Goal: Task Accomplishment & Management: Complete application form

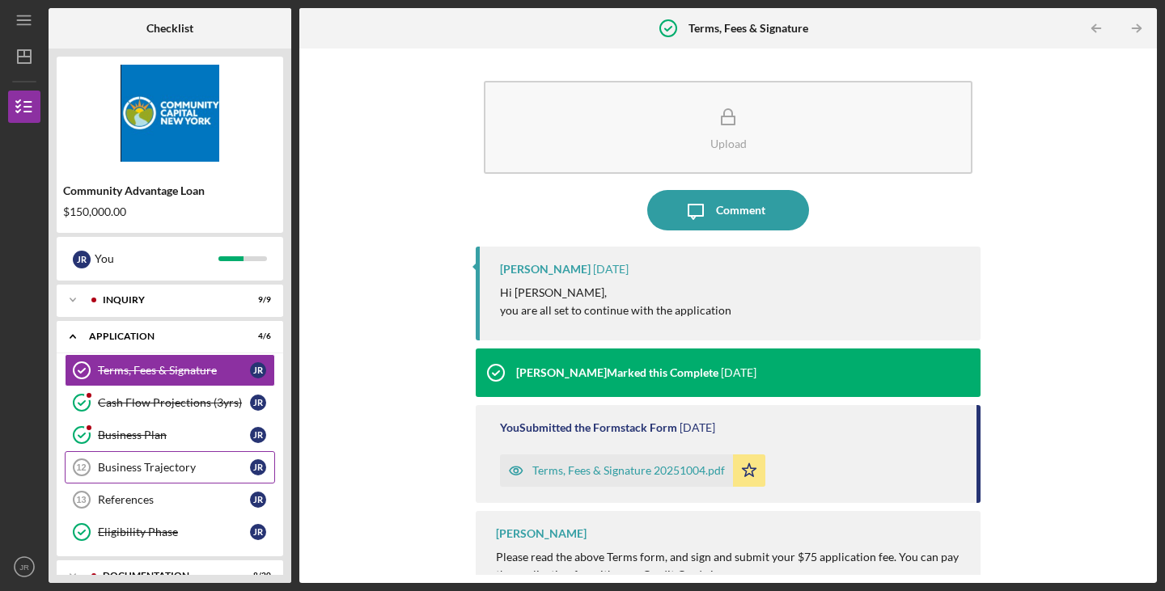
click at [201, 467] on div "Business Trajectory" at bounding box center [174, 467] width 152 height 13
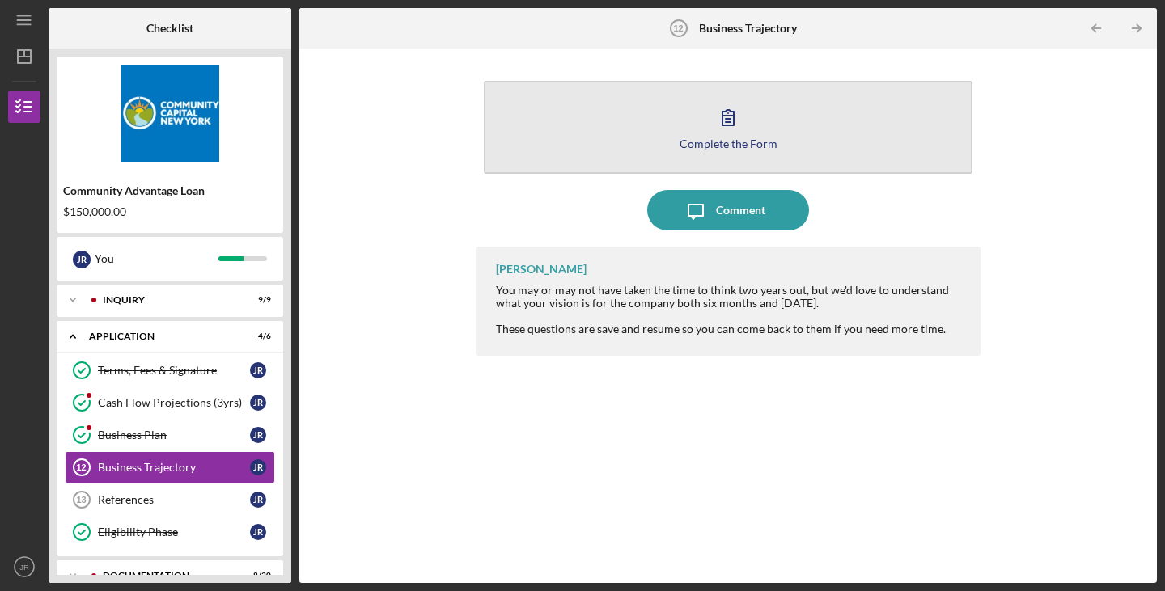
click at [744, 125] on icon "button" at bounding box center [728, 117] width 40 height 40
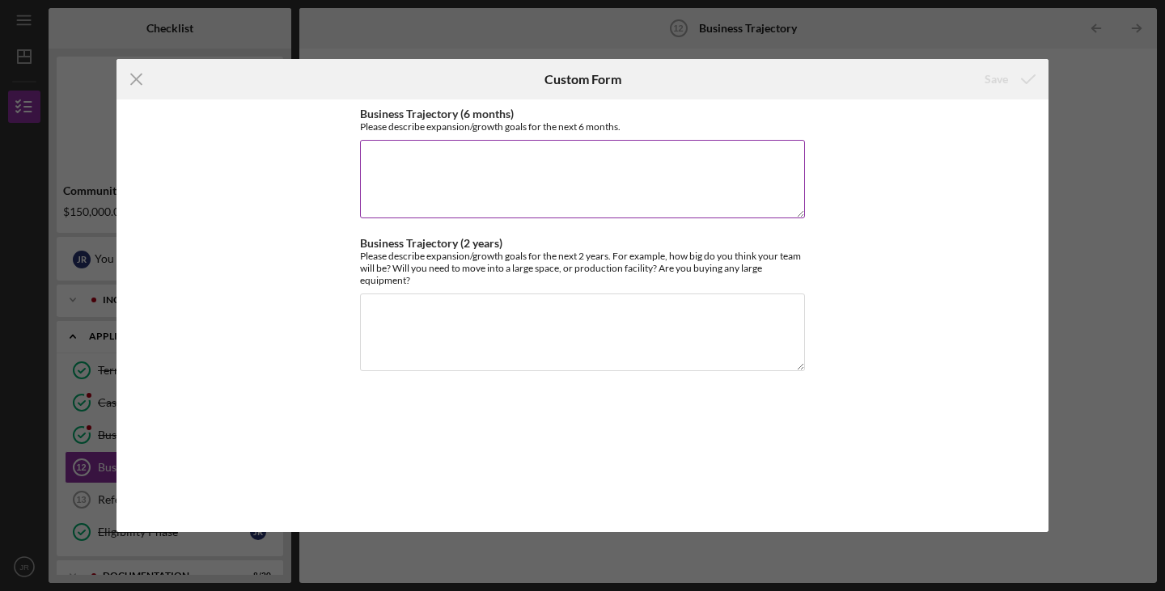
click at [430, 166] on textarea "Business Trajectory (6 months)" at bounding box center [582, 179] width 445 height 78
paste textarea "Our launch will be a phased approach designed to build excitement and establish…"
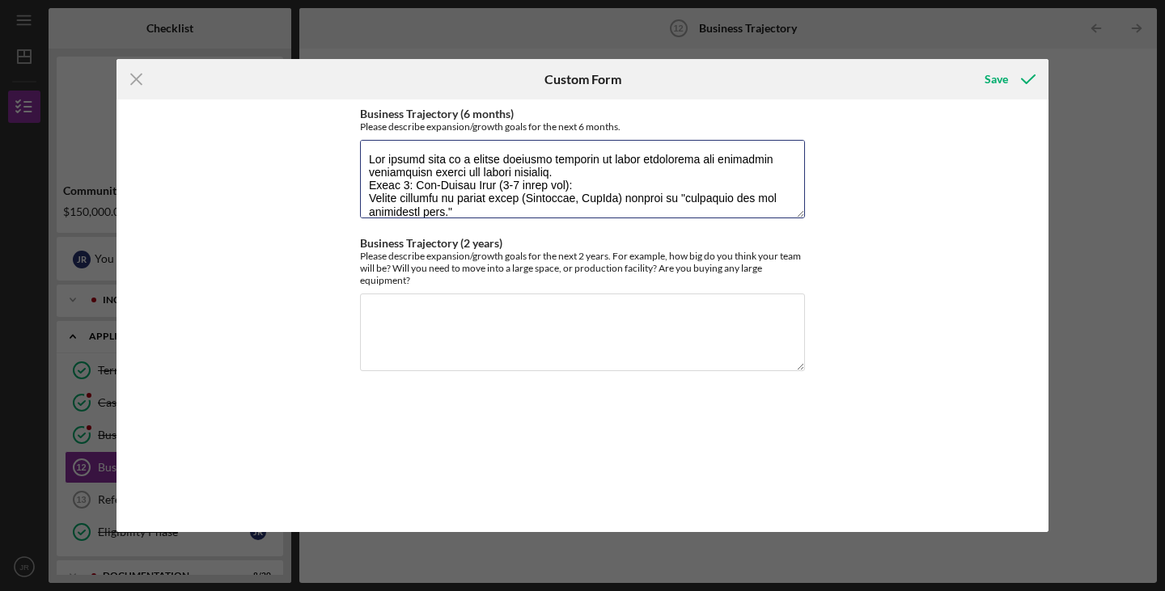
type textarea "Our launch will be a phased approach designed to build excitement and establish…"
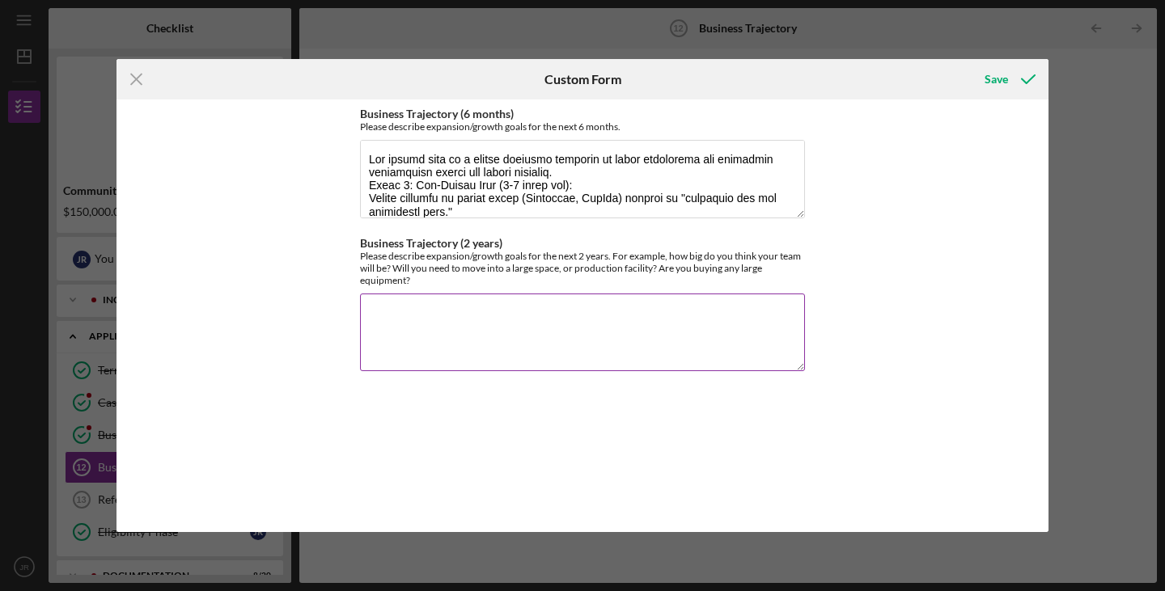
click at [484, 307] on textarea "Business Trajectory (2 years)" at bounding box center [582, 333] width 445 height 78
paste textarea "To launch manufacturing, we will utilize a 3P lab, and fulfillment will occur f…"
type textarea "To launch manufacturing, we will utilize a 3P lab, and fulfillment will occur f…"
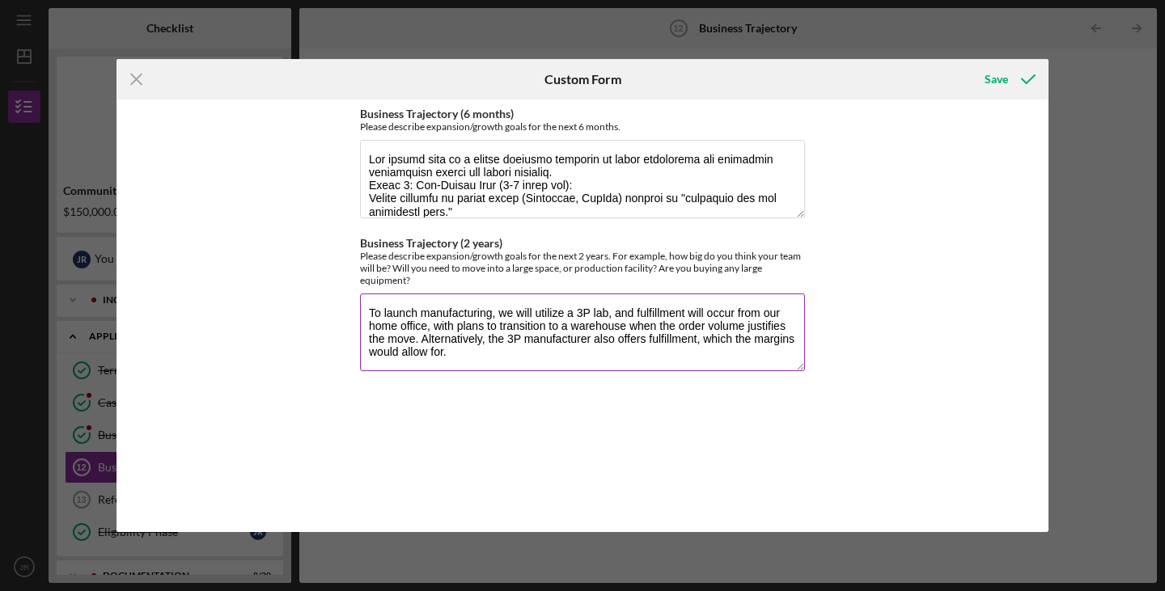
click at [655, 342] on textarea "To launch manufacturing, we will utilize a 3P lab, and fulfillment will occur f…" at bounding box center [582, 333] width 445 height 78
drag, startPoint x: 663, startPoint y: 340, endPoint x: 583, endPoint y: 303, distance: 87.6
click at [583, 303] on textarea "To launch manufacturing, we will utilize a 3P lab, and fulfillment will occur f…" at bounding box center [582, 333] width 445 height 78
click at [553, 310] on textarea "To launch manufacturing, we will utilize a 3P lab, and fulfillment will occur f…" at bounding box center [582, 333] width 445 height 78
drag, startPoint x: 553, startPoint y: 311, endPoint x: 460, endPoint y: 345, distance: 100.1
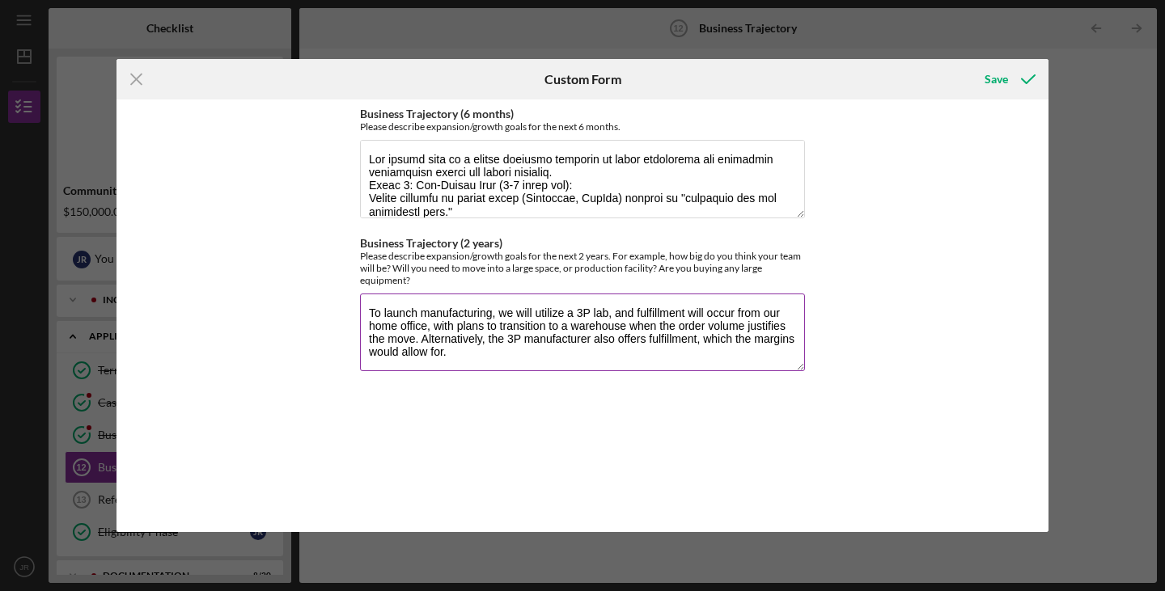
click at [460, 345] on textarea "To launch manufacturing, we will utilize a 3P lab, and fulfillment will occur f…" at bounding box center [582, 333] width 445 height 78
click at [657, 344] on textarea "To launch manufacturing, we will utilize a 3P lab, and fulfillment will occur f…" at bounding box center [582, 333] width 445 height 78
drag, startPoint x: 664, startPoint y: 335, endPoint x: 567, endPoint y: 344, distance: 97.5
click at [566, 342] on textarea "To launch manufacturing, we will utilize a 3P lab, and fulfillment will occur f…" at bounding box center [582, 333] width 445 height 78
drag, startPoint x: 464, startPoint y: 353, endPoint x: 353, endPoint y: 302, distance: 122.0
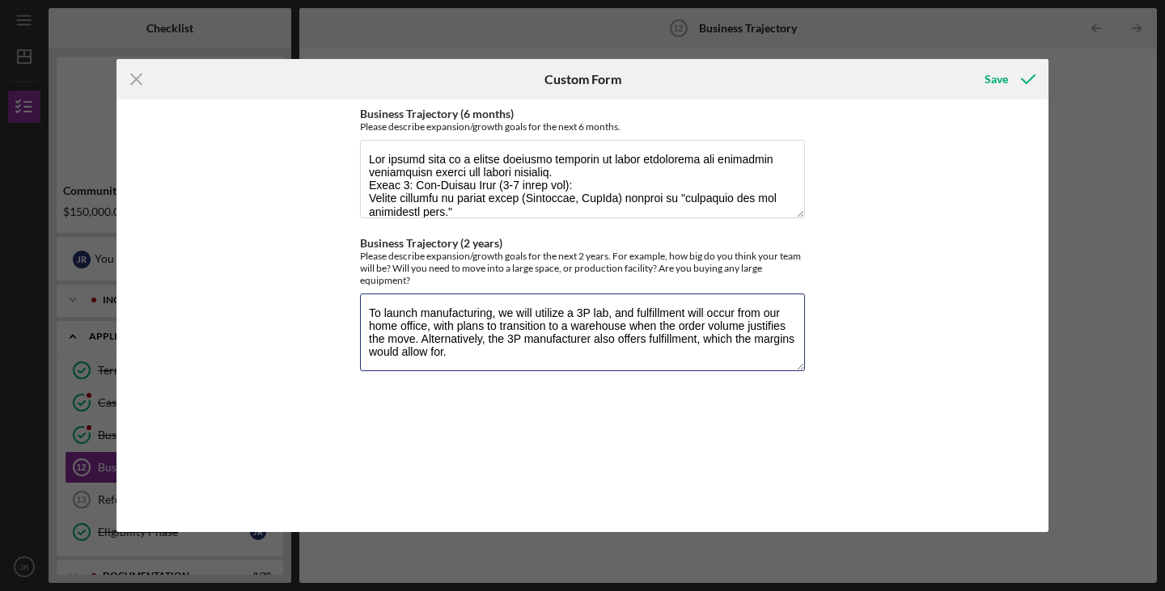
click at [350, 300] on div "Business Trajectory (6 months) Please describe expansion/growth goals for the n…" at bounding box center [583, 316] width 932 height 433
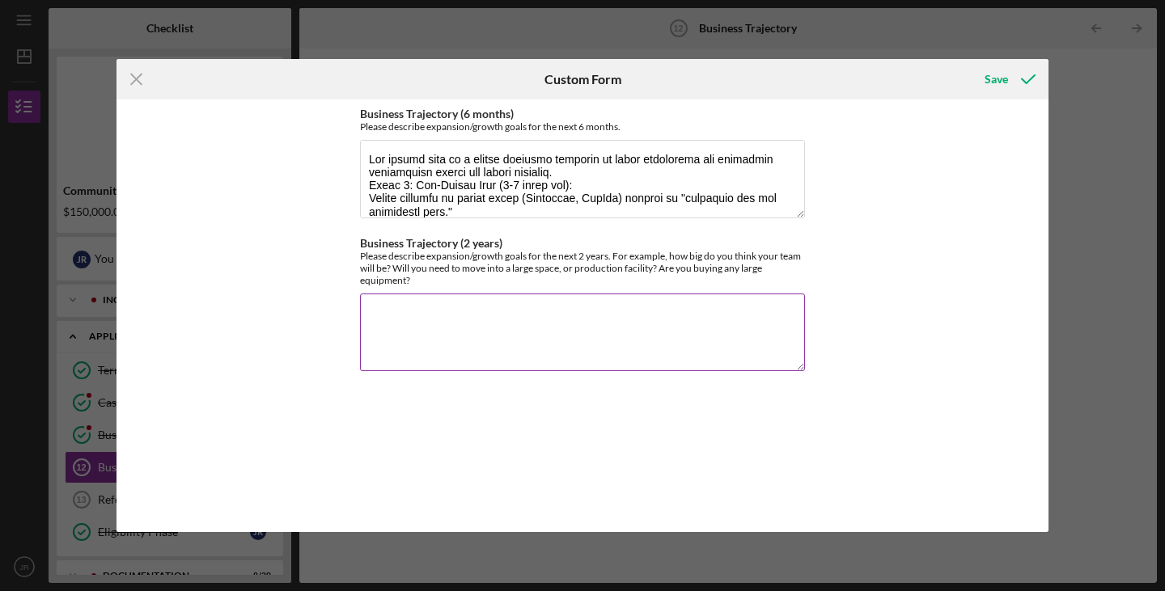
paste textarea "To launch manufacturing, we will utilize a 3P lab, and fulfillment will occur f…"
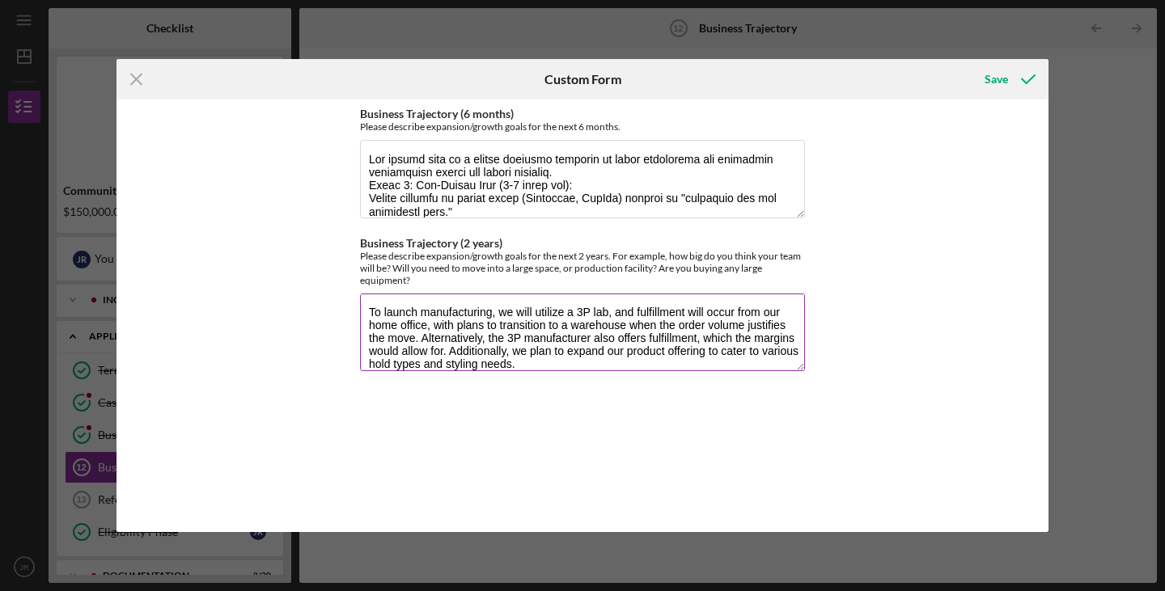
scroll to position [13, 0]
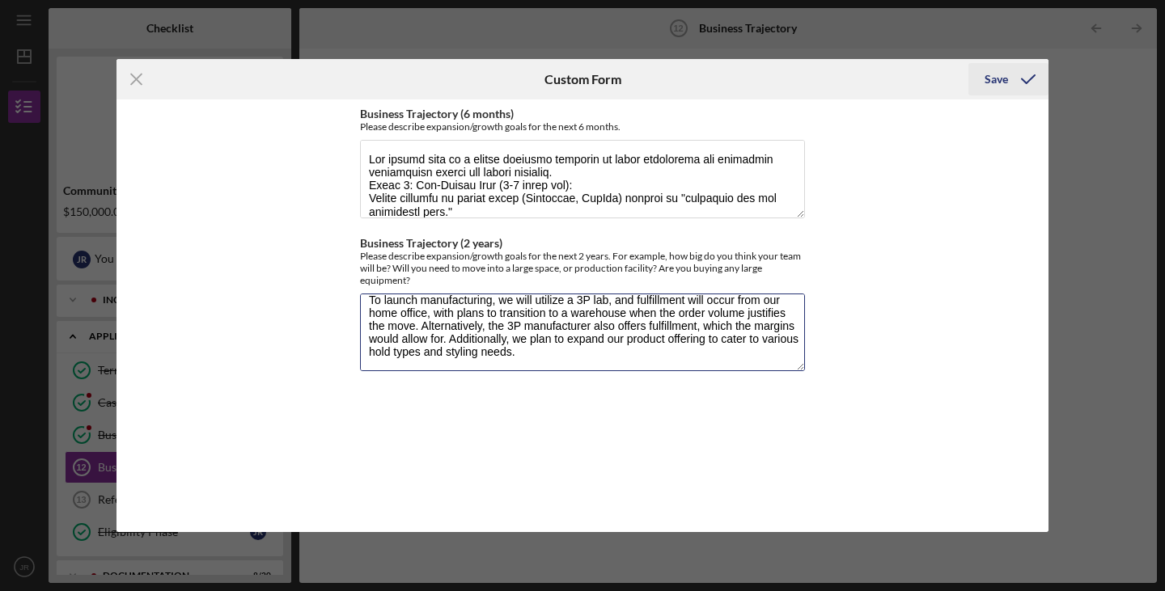
type textarea "To launch manufacturing, we will utilize a 3P lab, and fulfillment will occur f…"
click at [992, 78] on div "Save" at bounding box center [996, 79] width 23 height 32
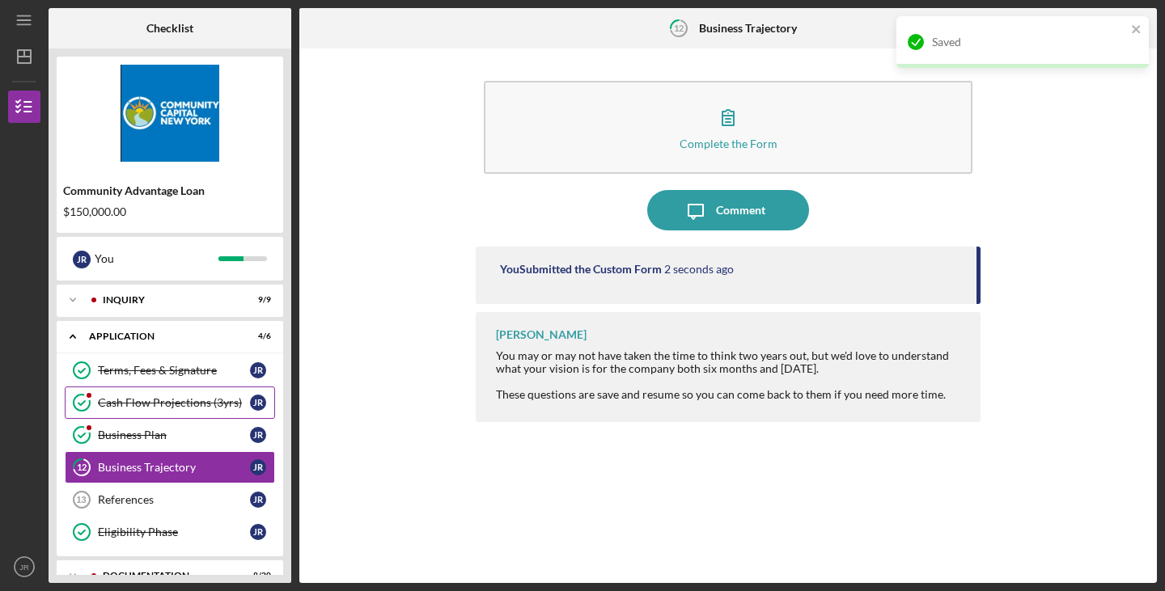
scroll to position [81, 0]
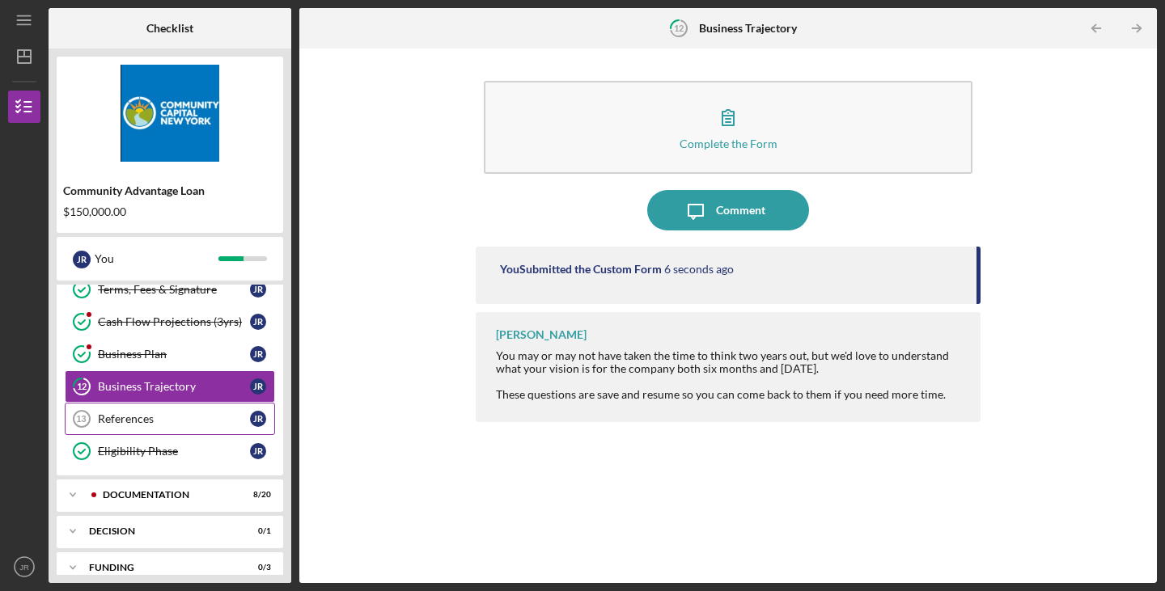
click at [171, 413] on div "References" at bounding box center [174, 419] width 152 height 13
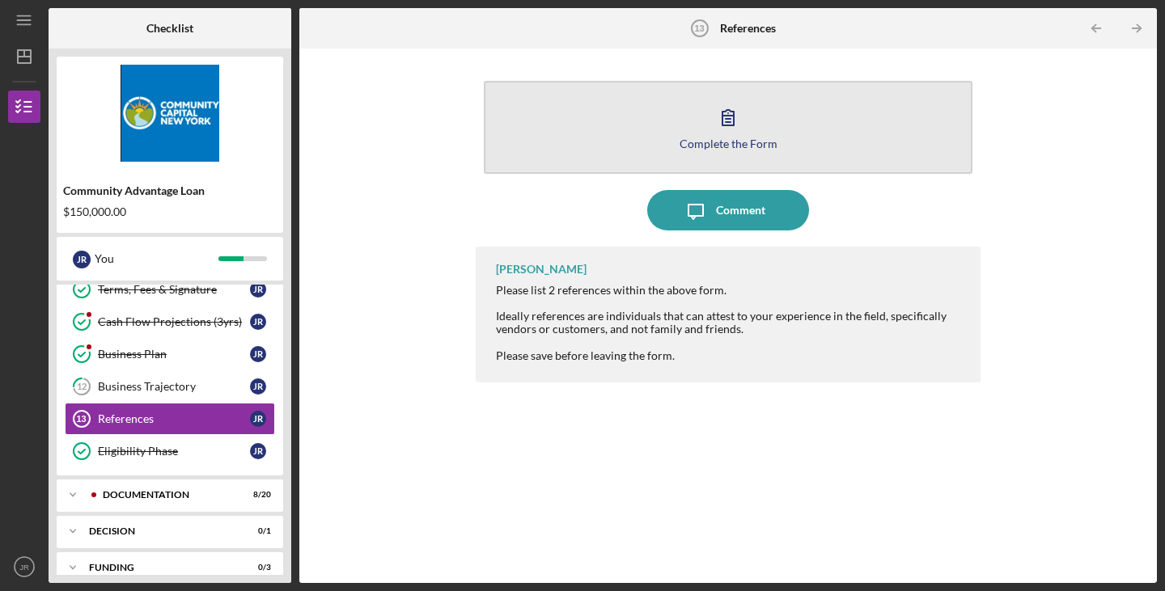
click at [729, 145] on div "Complete the Form" at bounding box center [729, 144] width 98 height 12
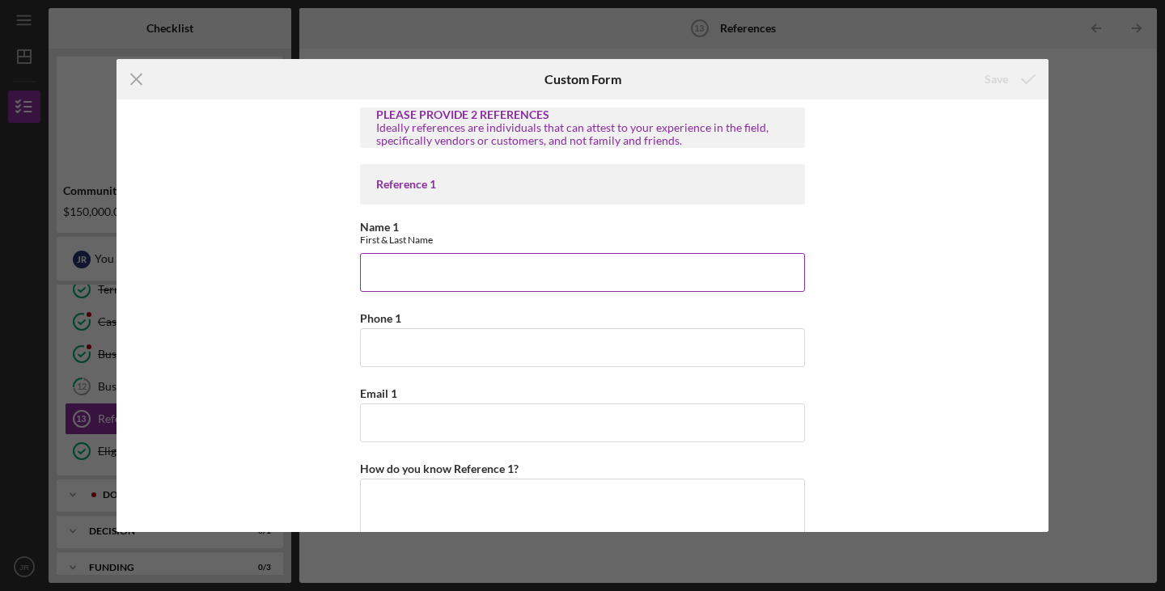
click at [578, 276] on input "Name 1" at bounding box center [582, 272] width 445 height 39
click at [587, 267] on input "Name 1" at bounding box center [582, 272] width 445 height 39
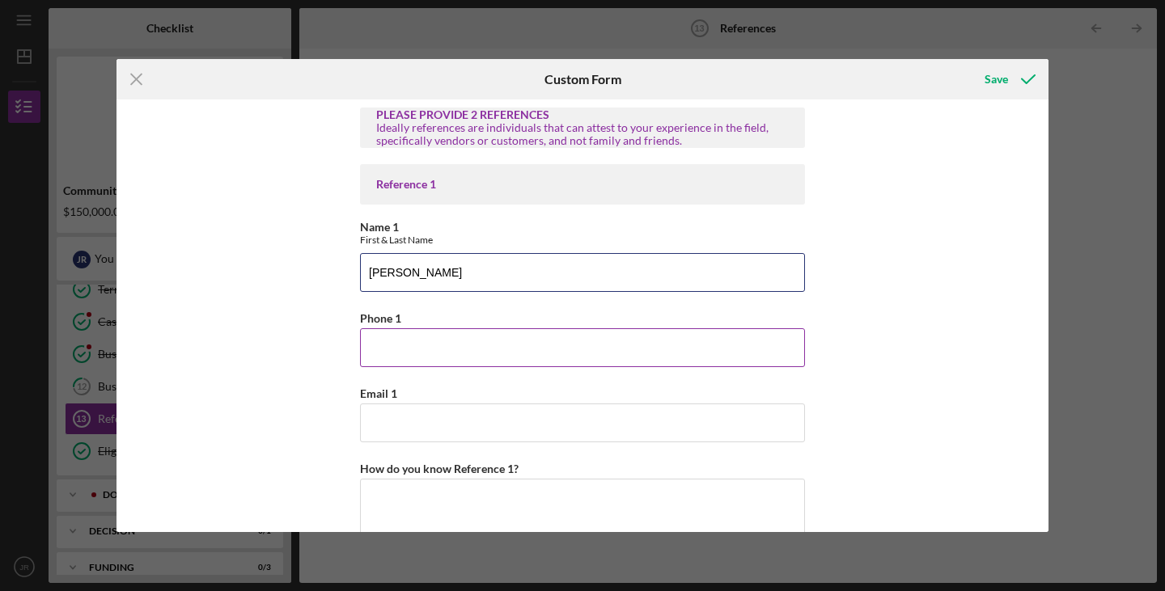
type input "[PERSON_NAME]"
click at [575, 358] on input "Phone 1" at bounding box center [582, 347] width 445 height 39
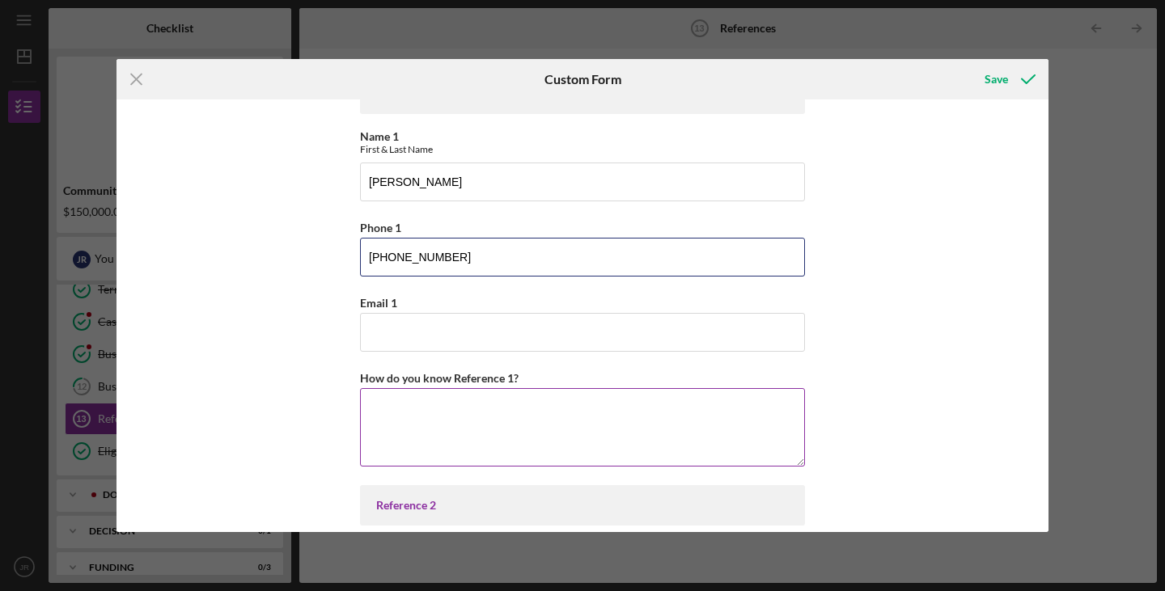
scroll to position [162, 0]
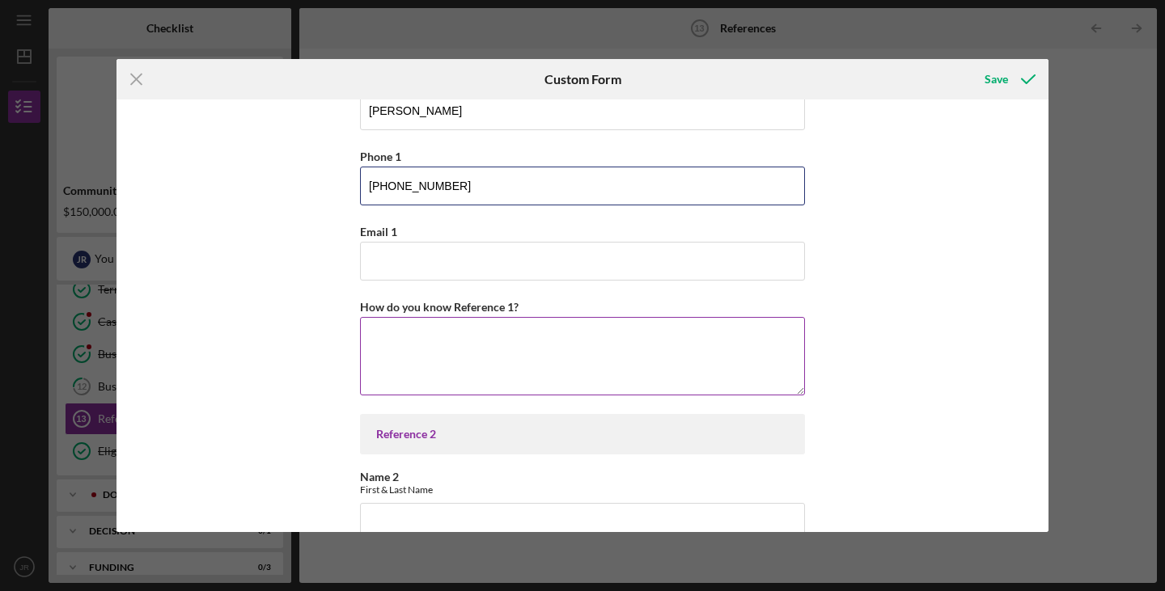
type input "[PHONE_NUMBER]"
click at [574, 358] on textarea "How do you know Reference 1?" at bounding box center [582, 356] width 445 height 78
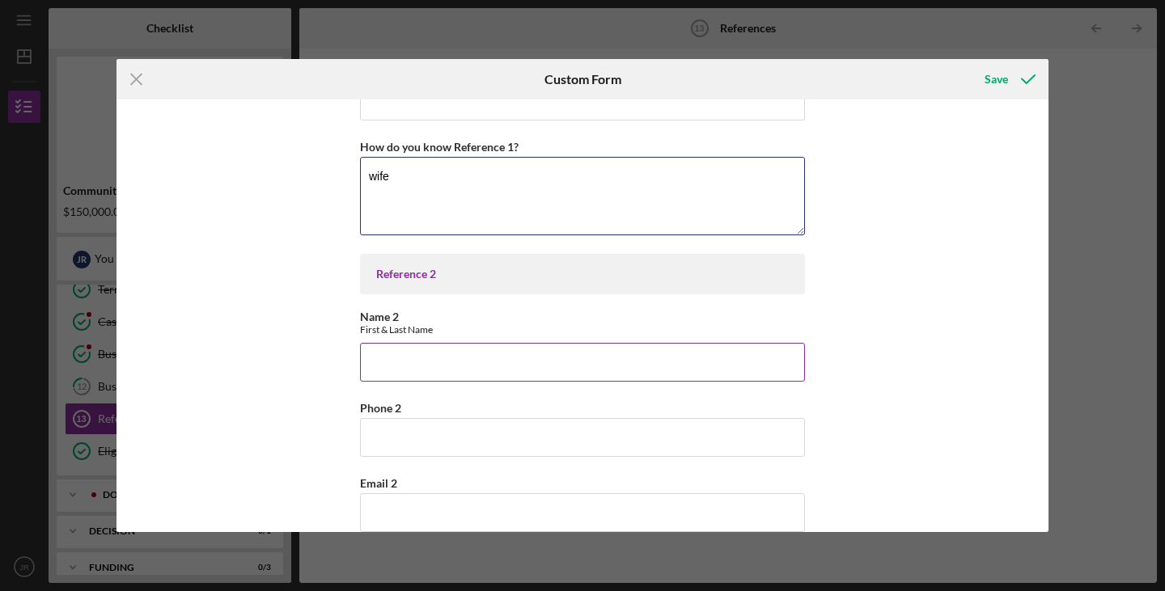
scroll to position [324, 0]
type textarea "wife"
click at [531, 358] on input "Name 2" at bounding box center [582, 360] width 445 height 39
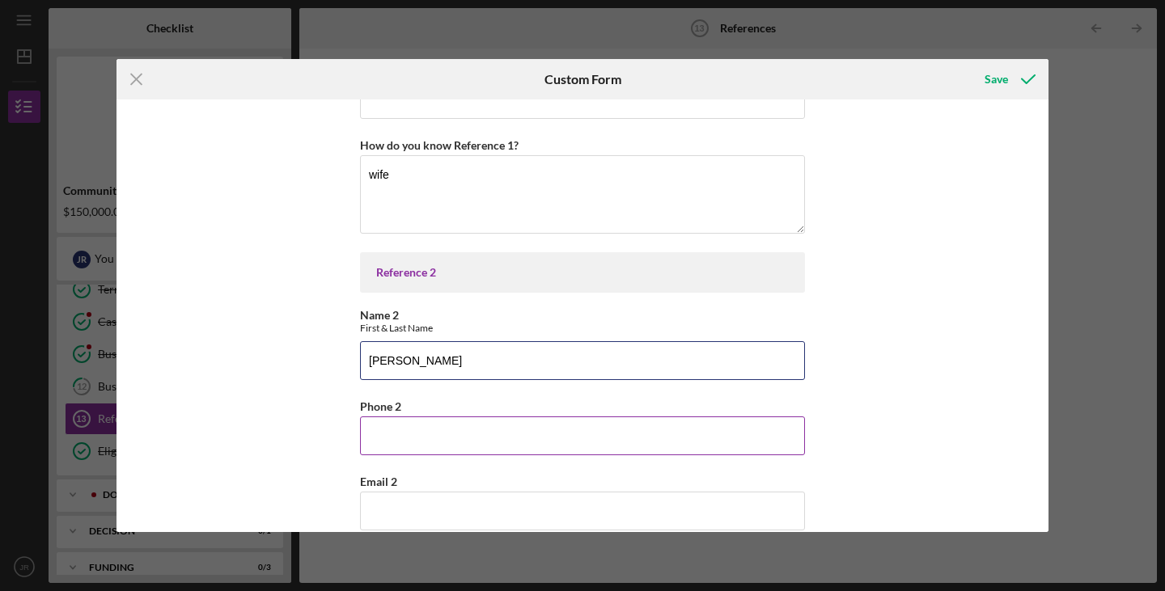
type input "[PERSON_NAME]"
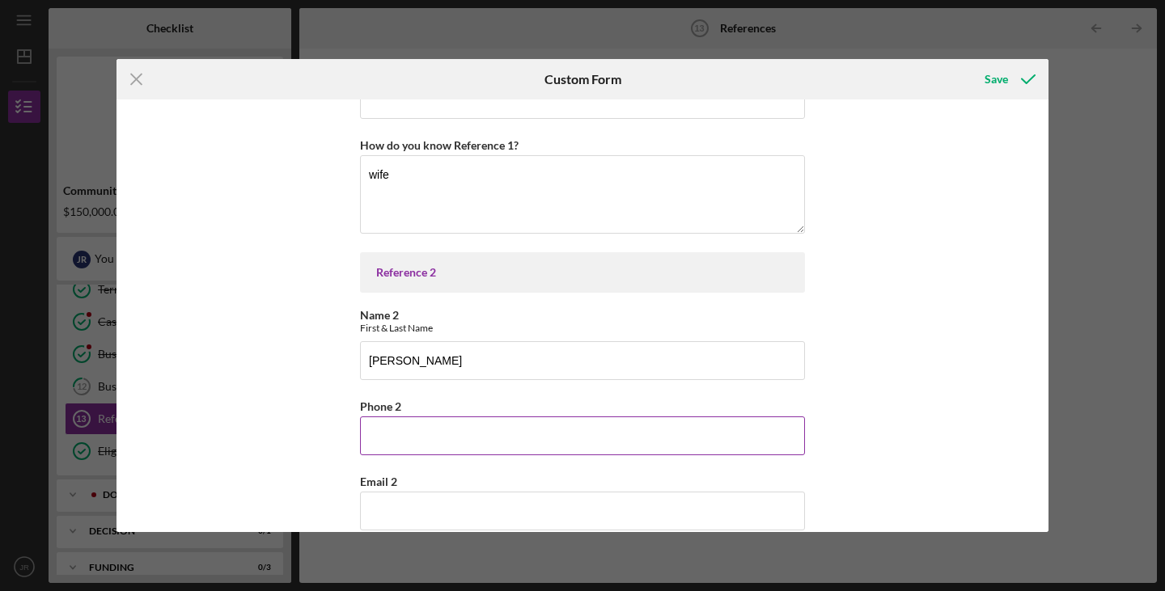
click at [559, 423] on input "Phone 2" at bounding box center [582, 436] width 445 height 39
click at [387, 431] on input "9146217962" at bounding box center [582, 436] width 445 height 39
click at [407, 434] on input "[PHONE_NUMBER]" at bounding box center [582, 436] width 445 height 39
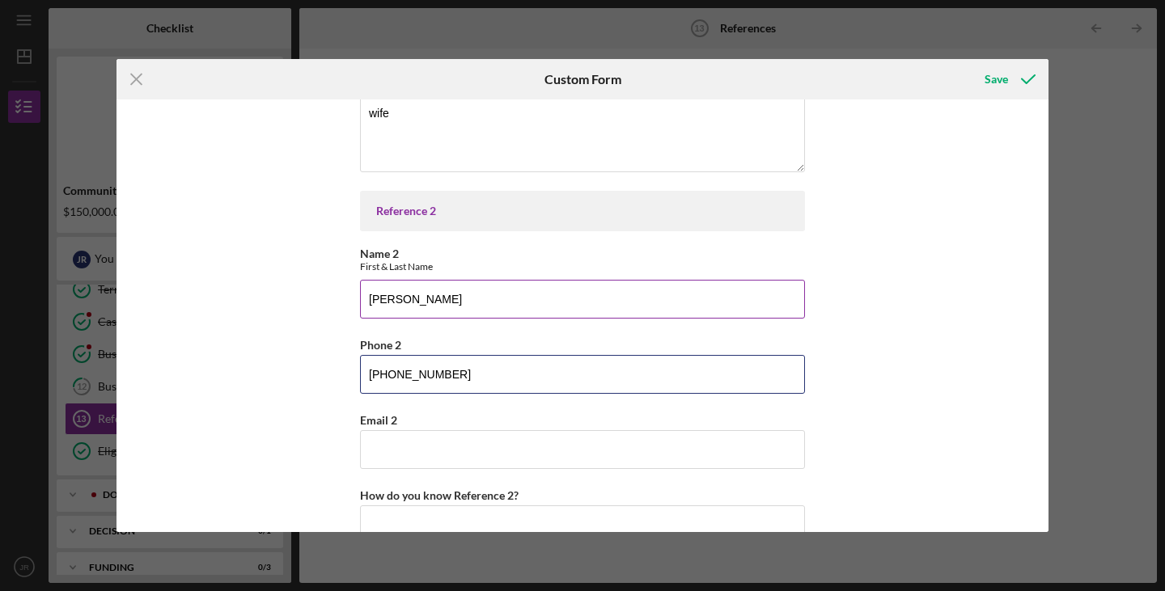
scroll to position [405, 0]
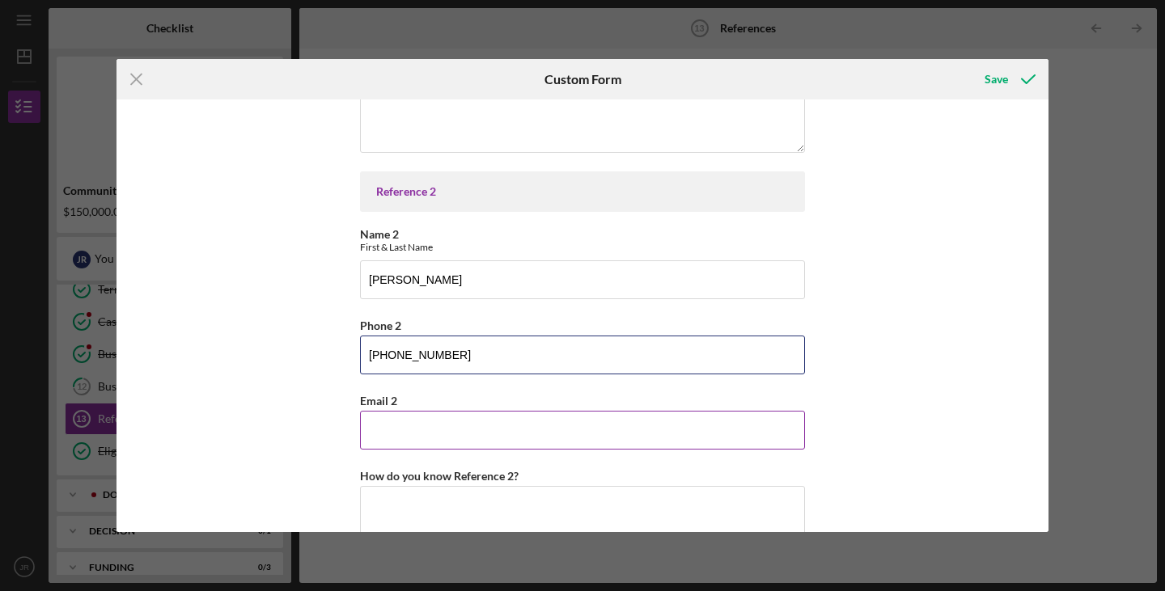
type input "[PHONE_NUMBER]"
click at [549, 427] on input "Email 2" at bounding box center [582, 430] width 445 height 39
type input "Amber@"
click at [491, 430] on input "Amber@" at bounding box center [582, 430] width 445 height 39
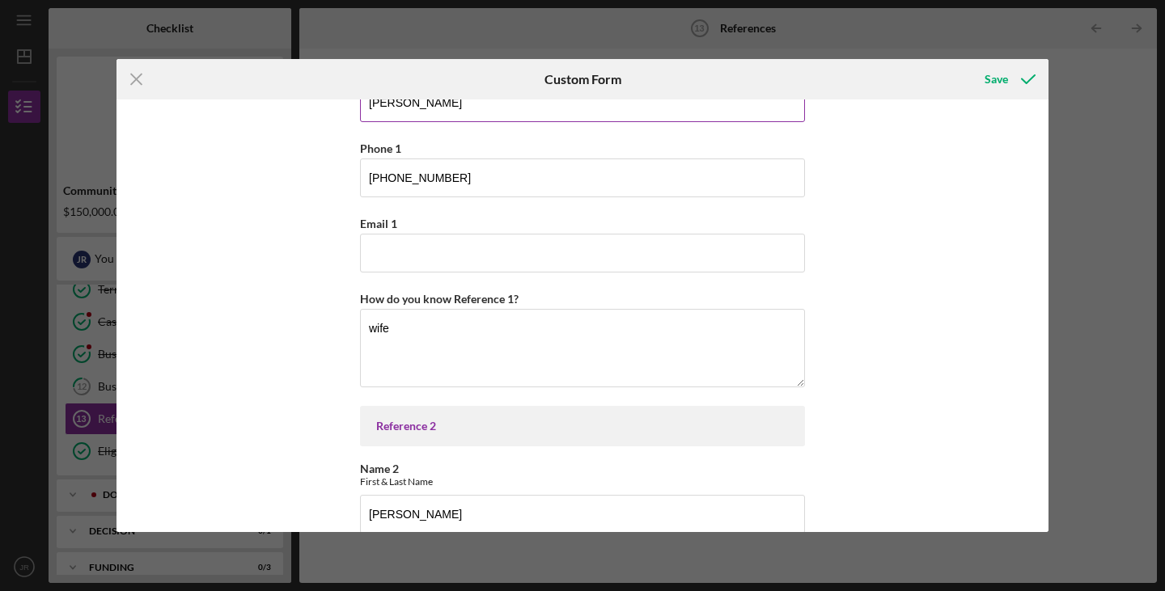
scroll to position [81, 0]
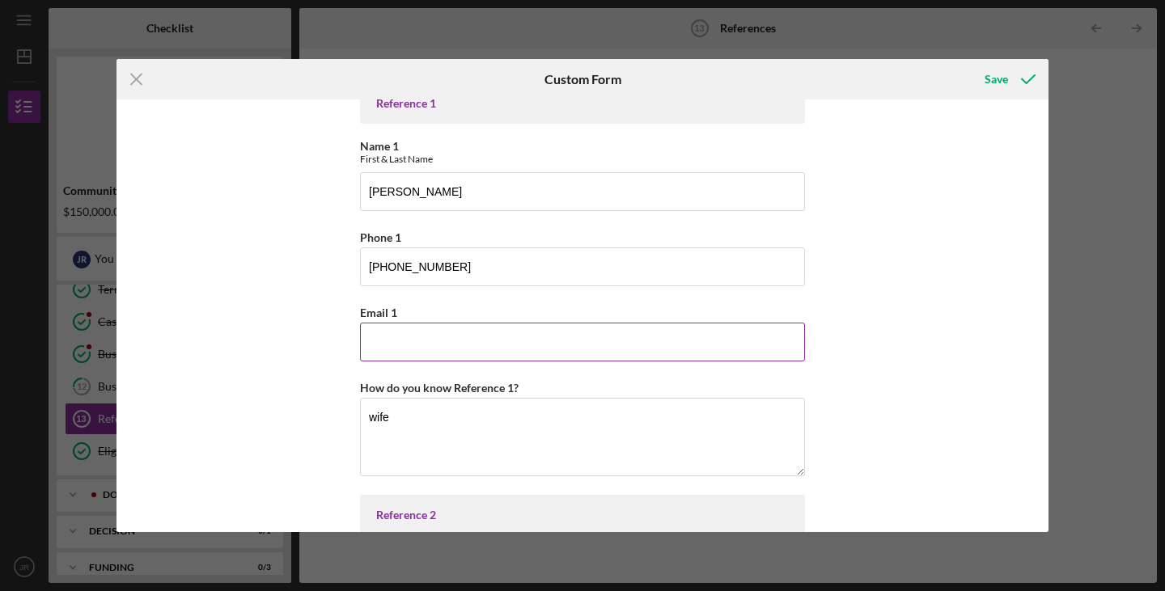
click at [509, 337] on input "Email 1" at bounding box center [582, 342] width 445 height 39
click at [407, 348] on input "[EMAIL_ADDRESS][DOMAIN_NAME]" at bounding box center [582, 342] width 445 height 39
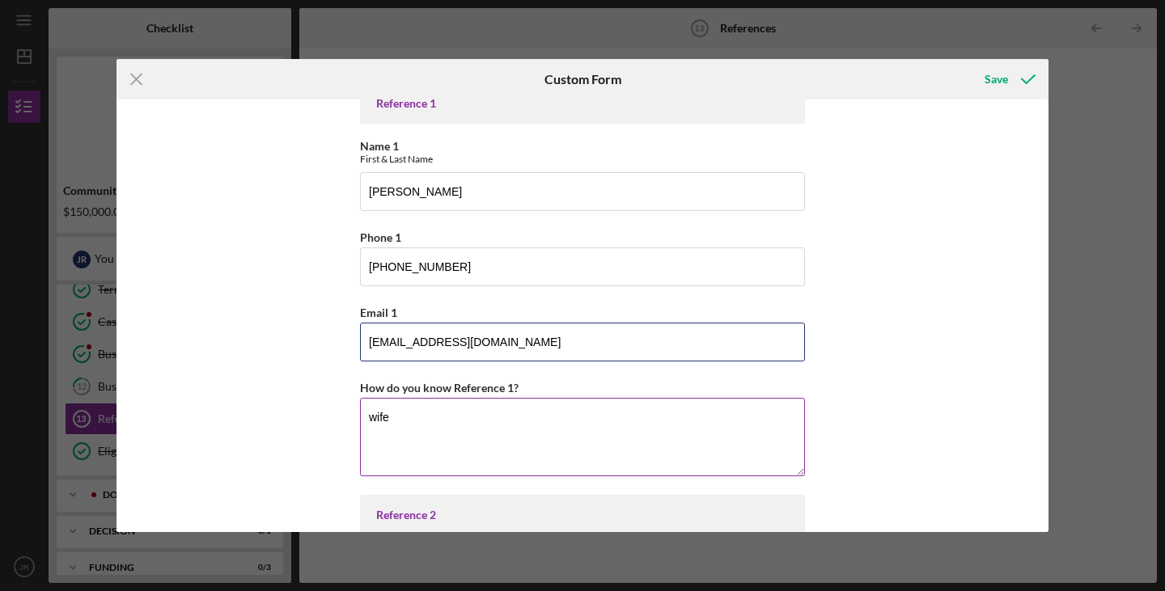
type input "[EMAIL_ADDRESS][DOMAIN_NAME]"
click at [404, 423] on textarea "wife" at bounding box center [582, 437] width 445 height 78
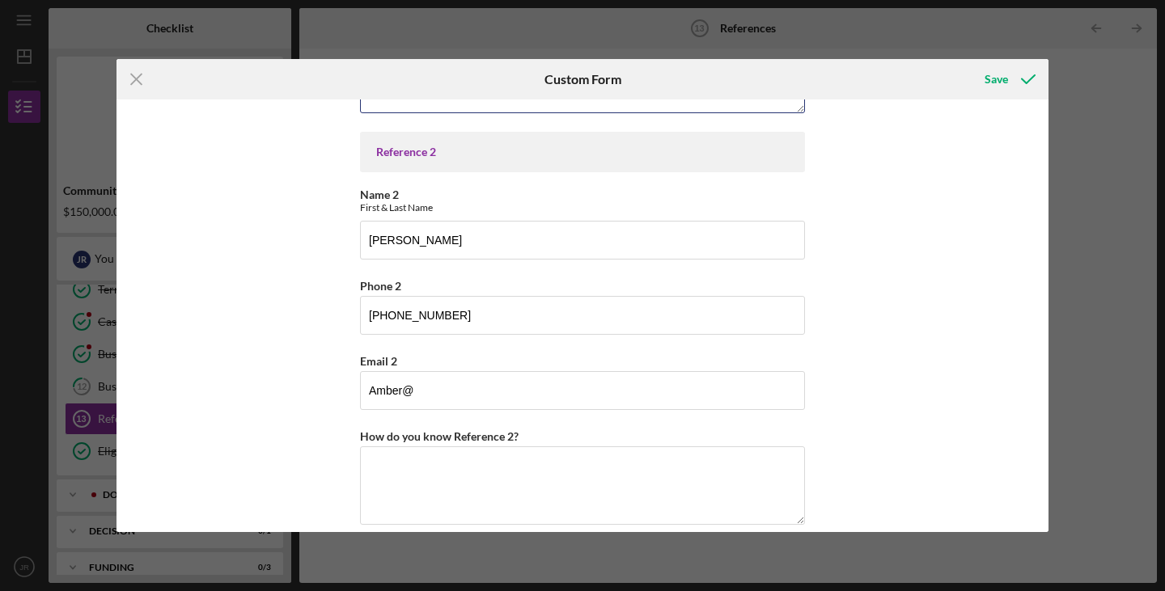
scroll to position [462, 0]
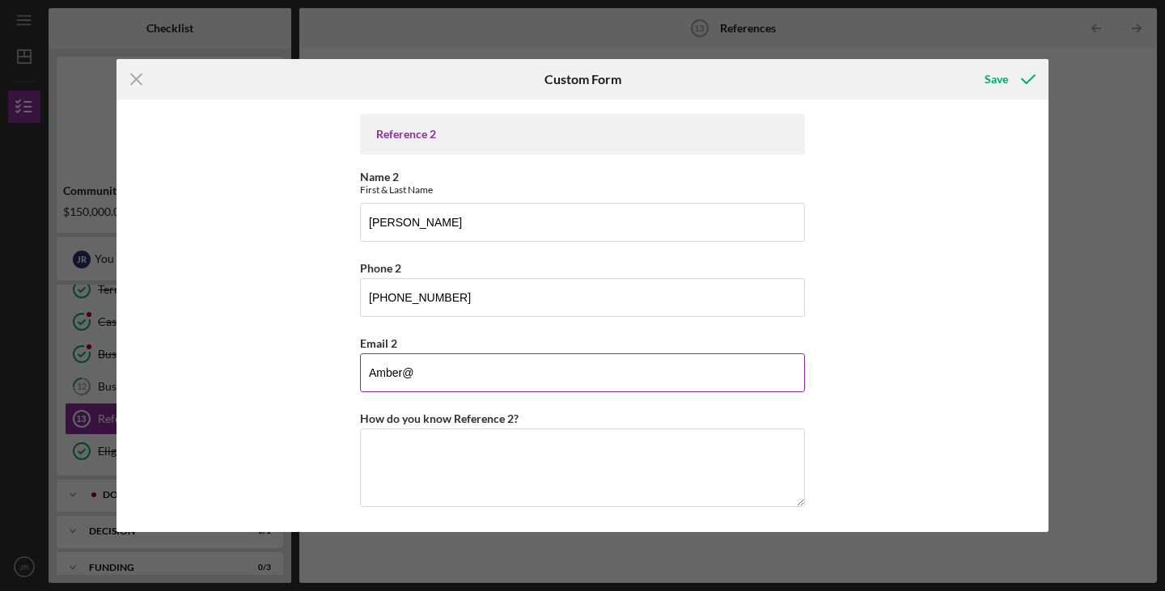
click at [468, 372] on input "Amber@" at bounding box center [582, 373] width 445 height 39
drag, startPoint x: 520, startPoint y: 370, endPoint x: 363, endPoint y: 382, distance: 157.4
click at [363, 382] on input "Amber@" at bounding box center [582, 373] width 445 height 39
paste input "[EMAIL_ADDRESS][DOMAIN_NAME]"
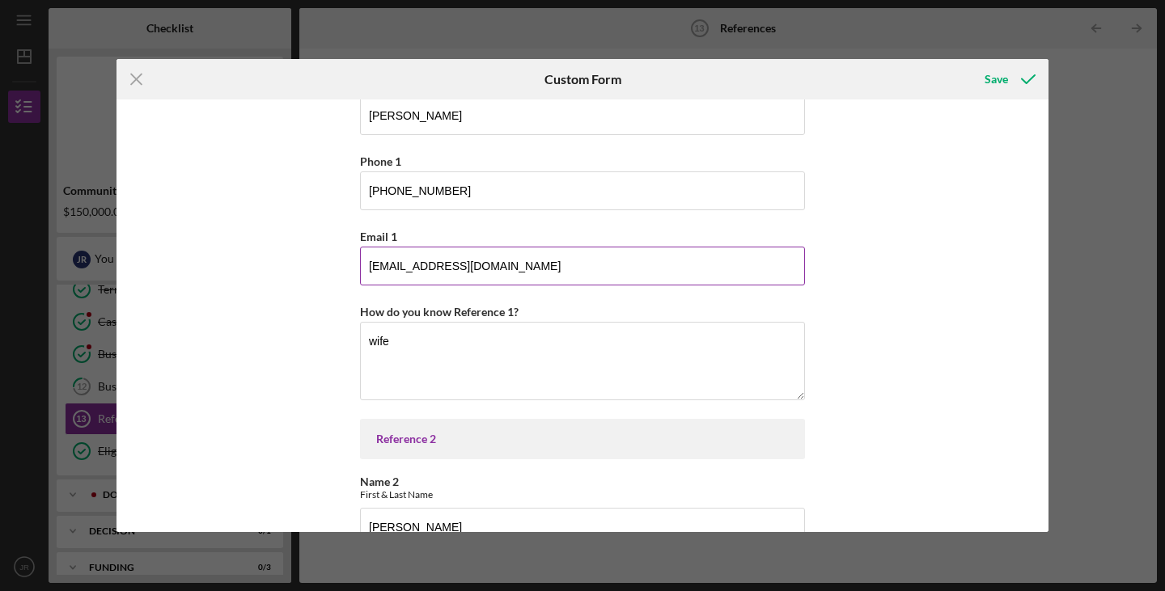
scroll to position [162, 0]
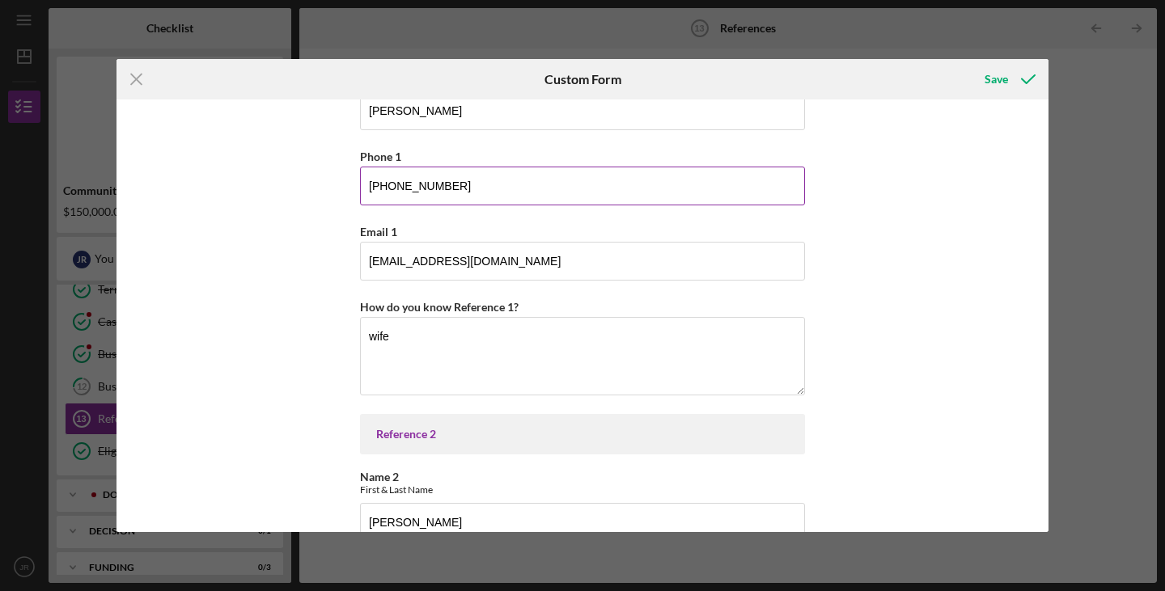
type input "[EMAIL_ADDRESS][DOMAIN_NAME]"
click at [409, 189] on input "[PHONE_NUMBER]" at bounding box center [582, 186] width 445 height 39
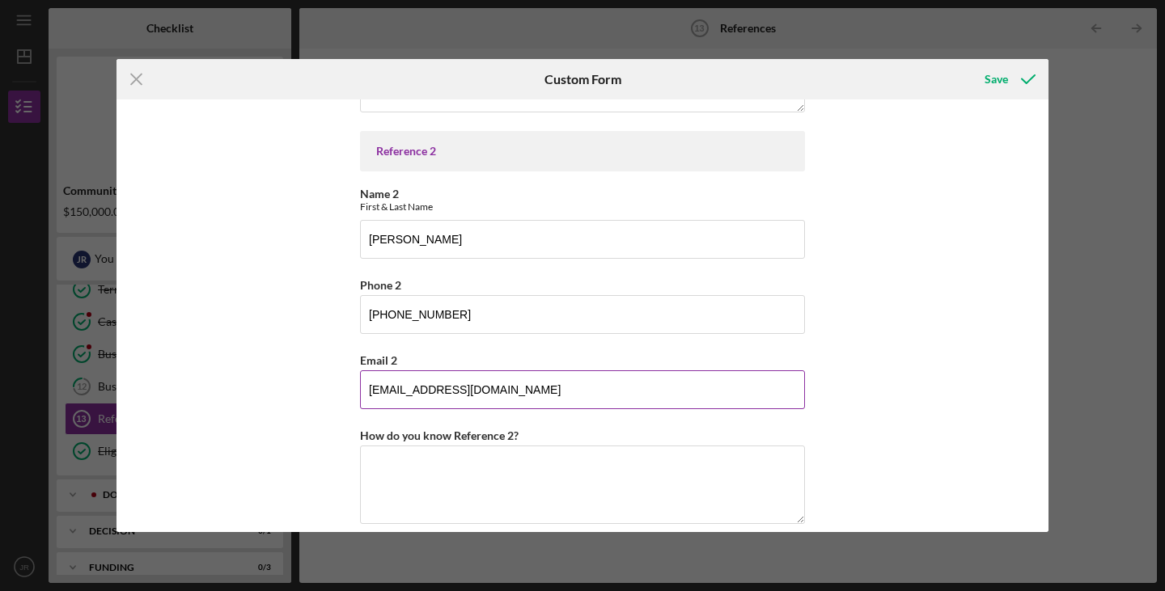
scroll to position [462, 0]
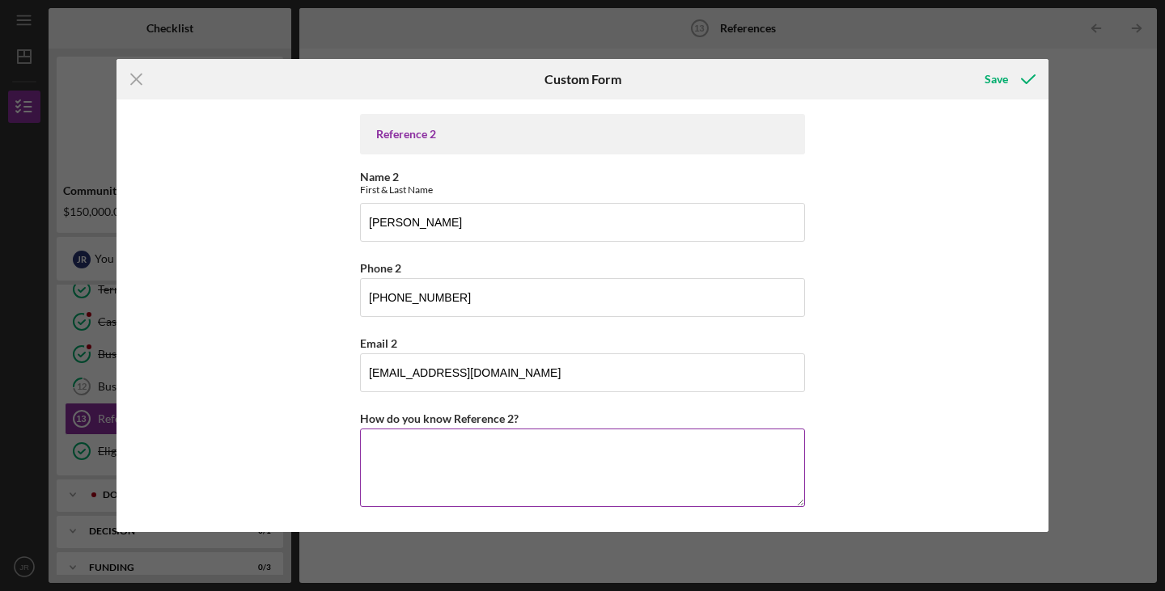
type input "[PHONE_NUMBER]"
click at [463, 465] on textarea "How do you know Reference 2?" at bounding box center [582, 468] width 445 height 78
click at [519, 455] on textarea "How do you know Reference 2?" at bounding box center [582, 468] width 445 height 78
type textarea "c"
type textarea "f"
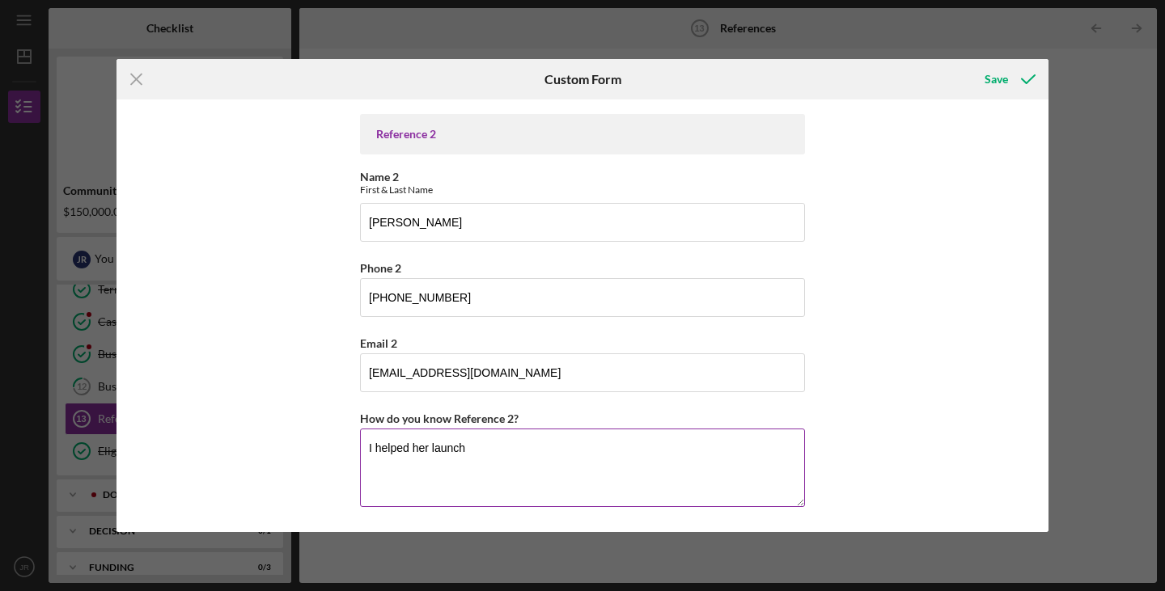
paste textarea "[URL][DOMAIN_NAME]"
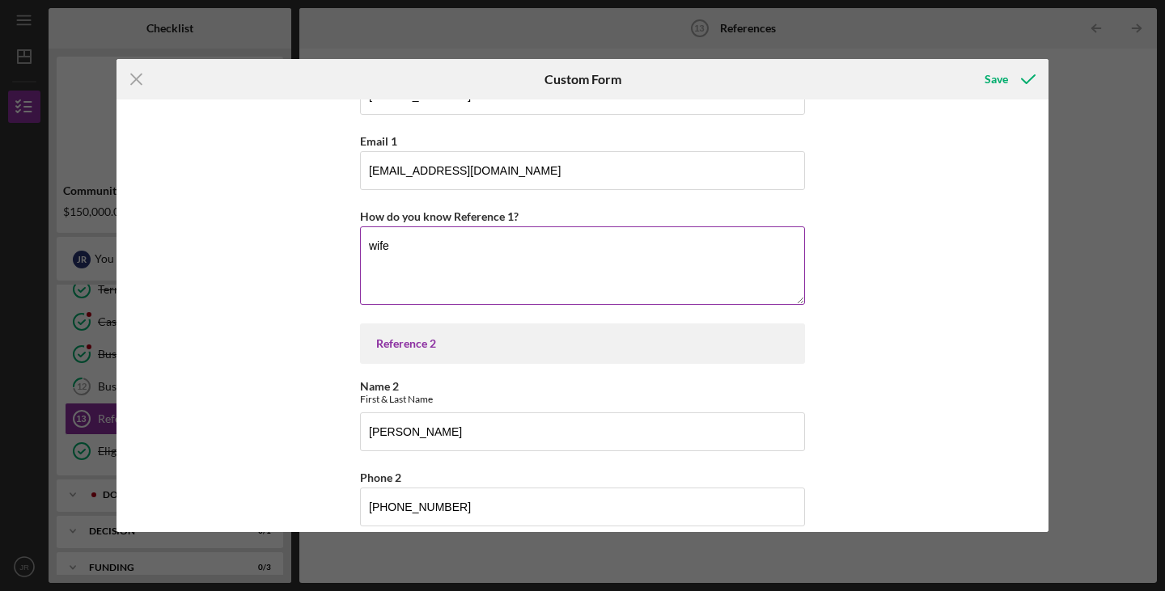
scroll to position [219, 0]
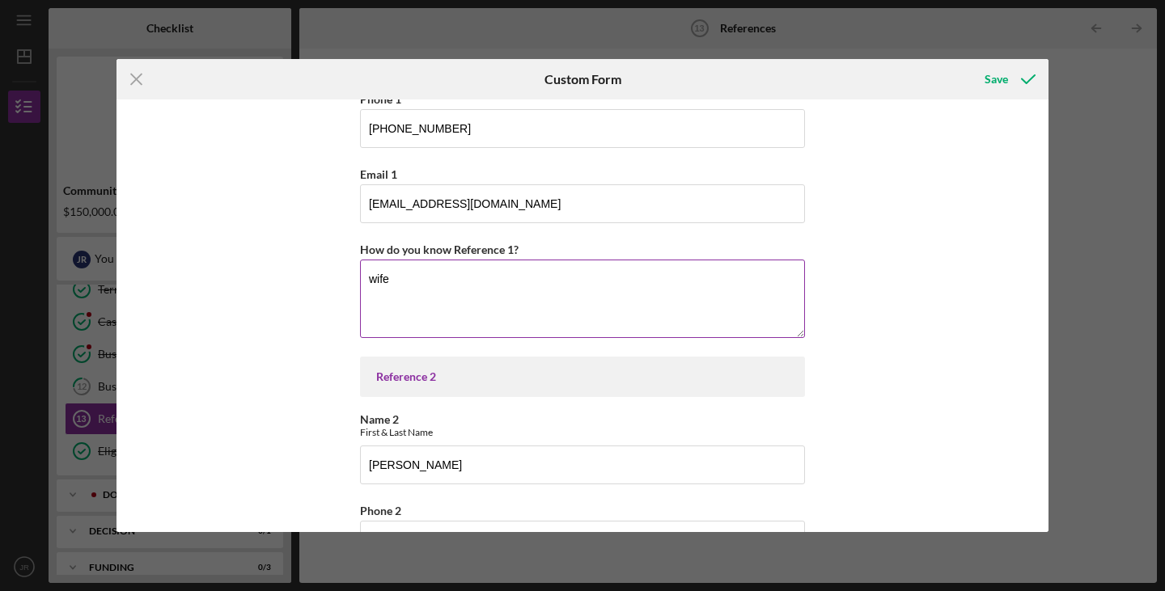
type textarea "I helped her launch [URL][DOMAIN_NAME], She we will be helping with R&D"
click at [545, 284] on textarea "wife" at bounding box center [582, 299] width 445 height 78
type textarea "w"
click at [592, 274] on textarea "Wife and will be heading up operations & fulfillment" at bounding box center [582, 299] width 445 height 78
click at [613, 276] on textarea "Wife and will be heading up operations & fulfillment" at bounding box center [582, 299] width 445 height 78
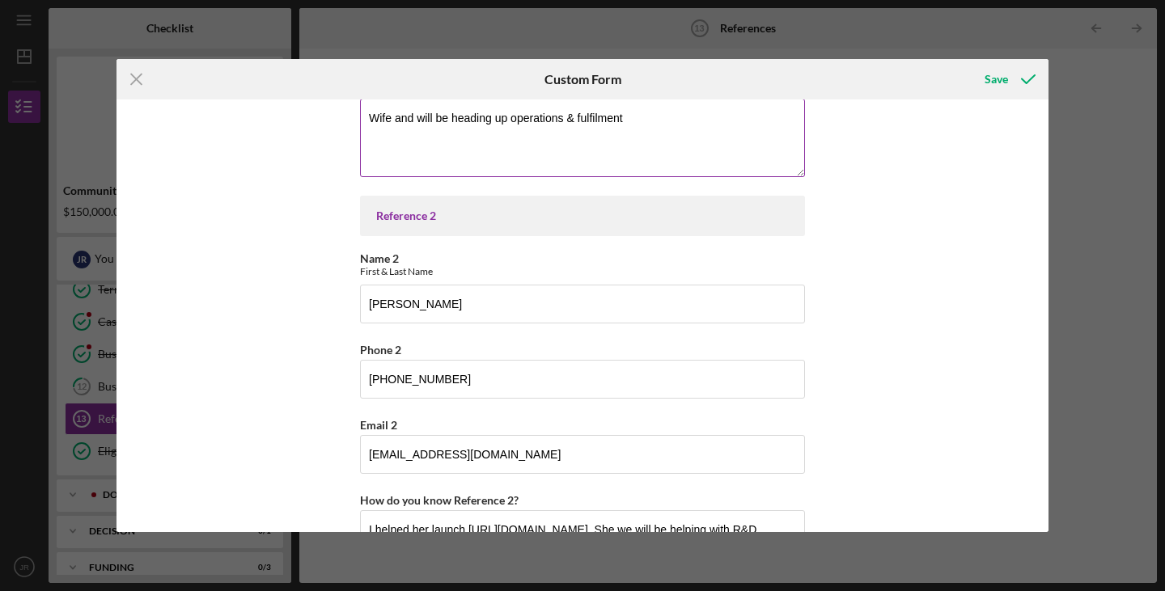
scroll to position [462, 0]
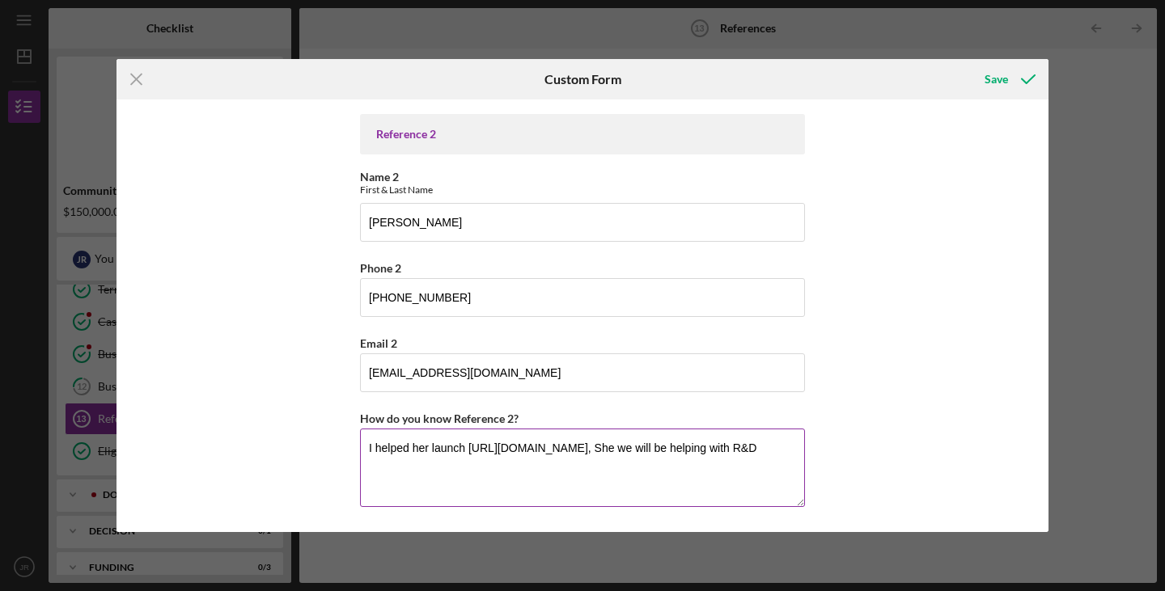
type textarea "Wife and will be heading up operations & fulfilment"
click at [588, 446] on textarea "I helped her launch [URL][DOMAIN_NAME], She we will be helping with R&D" at bounding box center [582, 468] width 445 height 78
click at [464, 445] on textarea "I helped her launch [URL][DOMAIN_NAME], She we will be helping with R&D" at bounding box center [582, 468] width 445 height 78
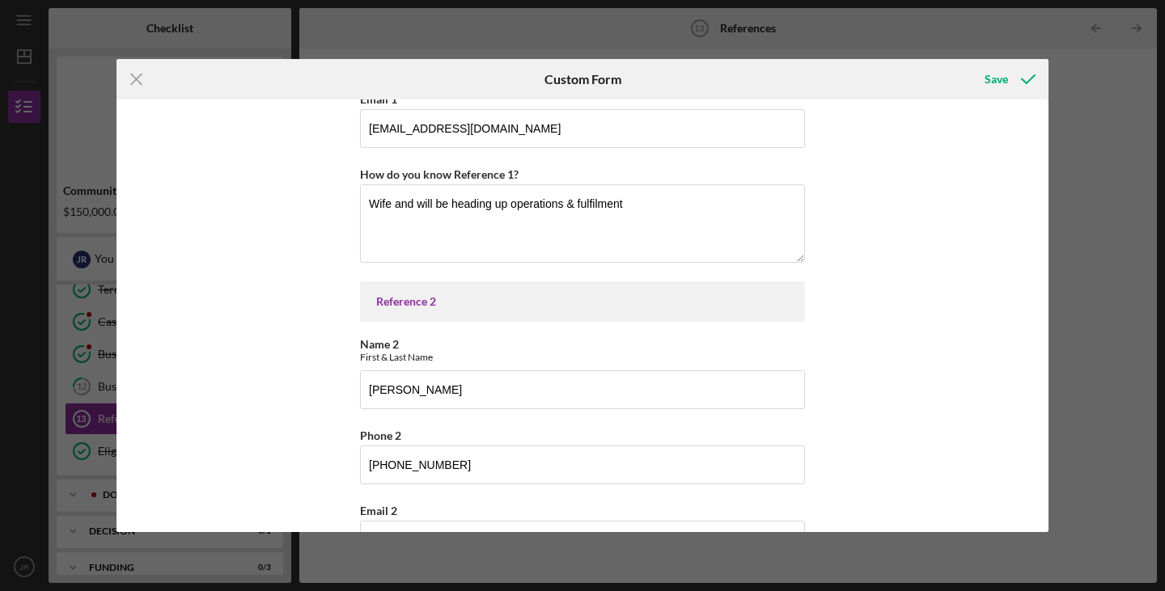
scroll to position [58, 0]
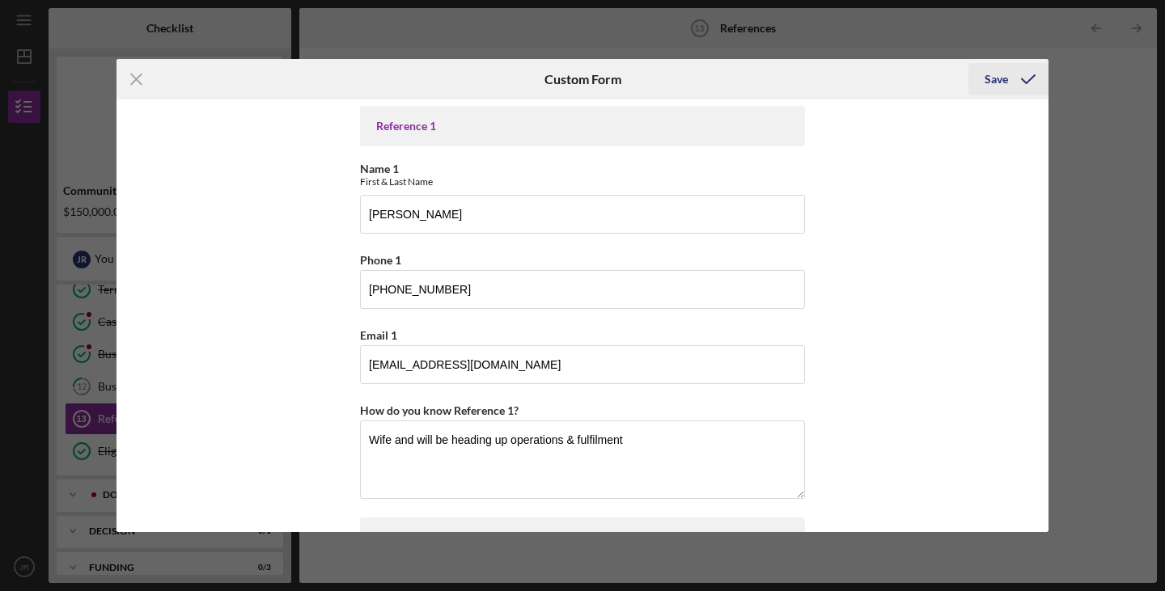
type textarea "I helped her launch and market [URL][DOMAIN_NAME], She we will be helping with …"
click at [1006, 78] on div "Save" at bounding box center [996, 79] width 23 height 32
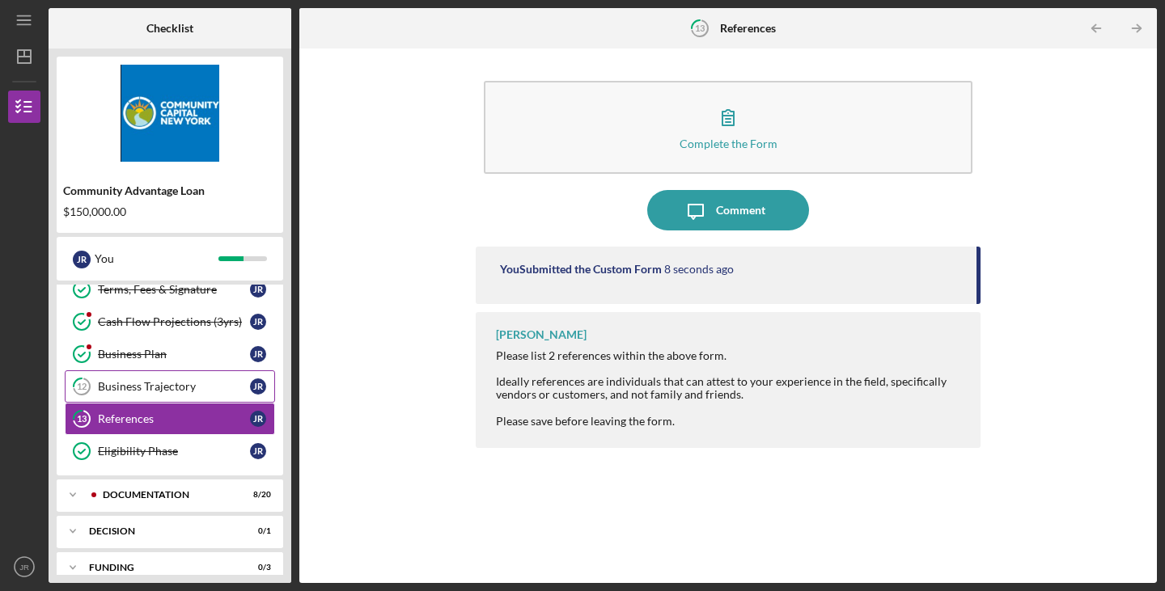
click at [146, 393] on div "Business Trajectory" at bounding box center [174, 386] width 152 height 13
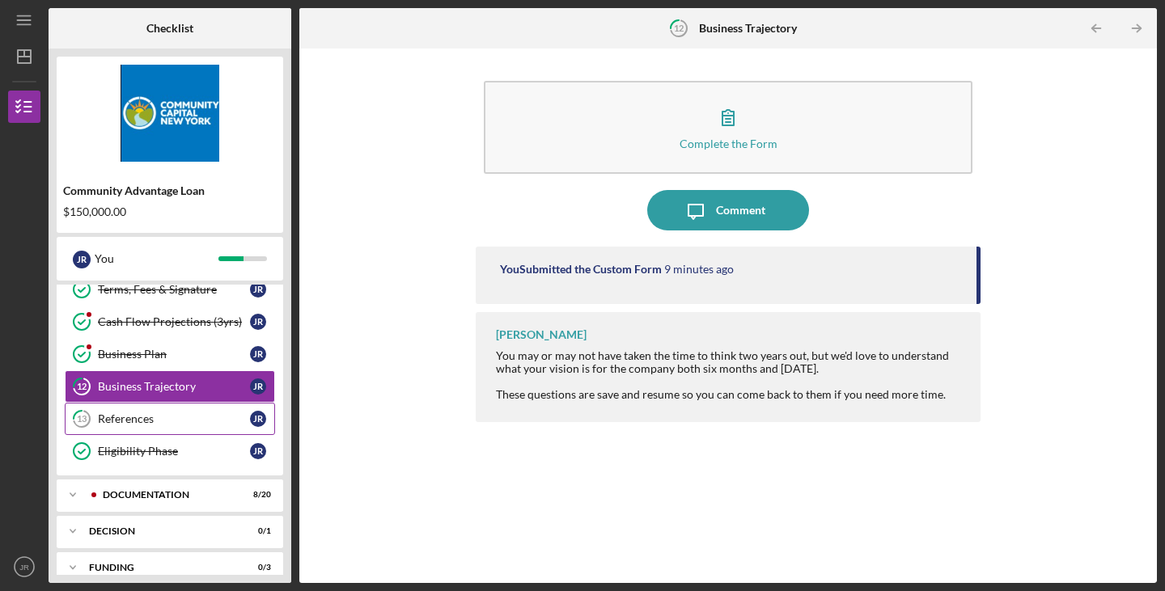
click at [142, 417] on div "References" at bounding box center [174, 419] width 152 height 13
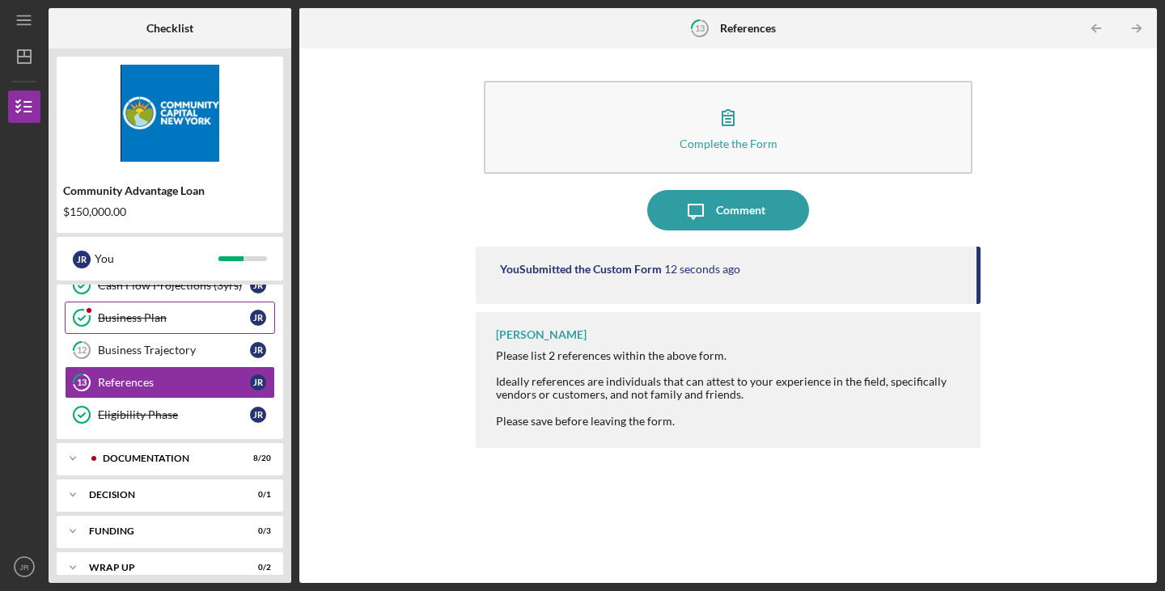
scroll to position [135, 0]
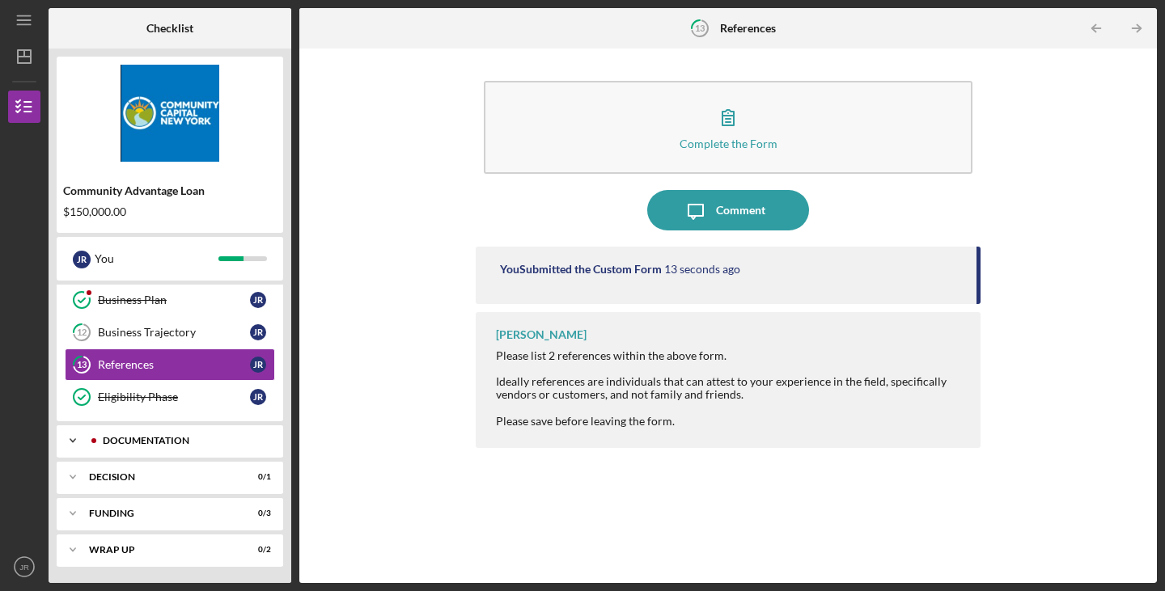
click at [176, 437] on div "Documentation" at bounding box center [183, 441] width 160 height 10
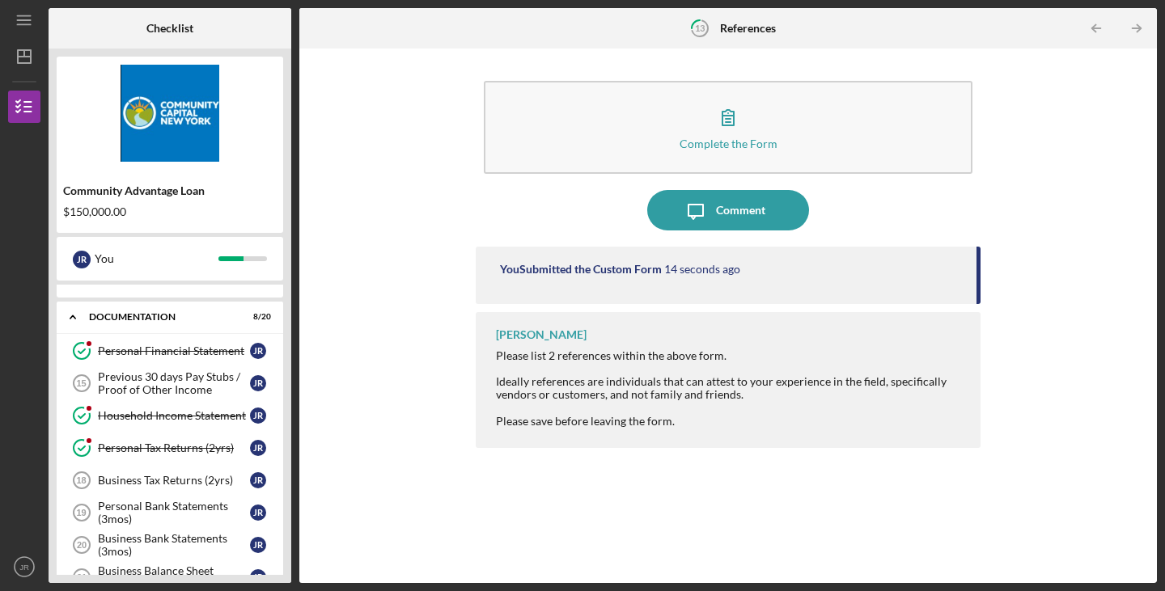
scroll to position [297, 0]
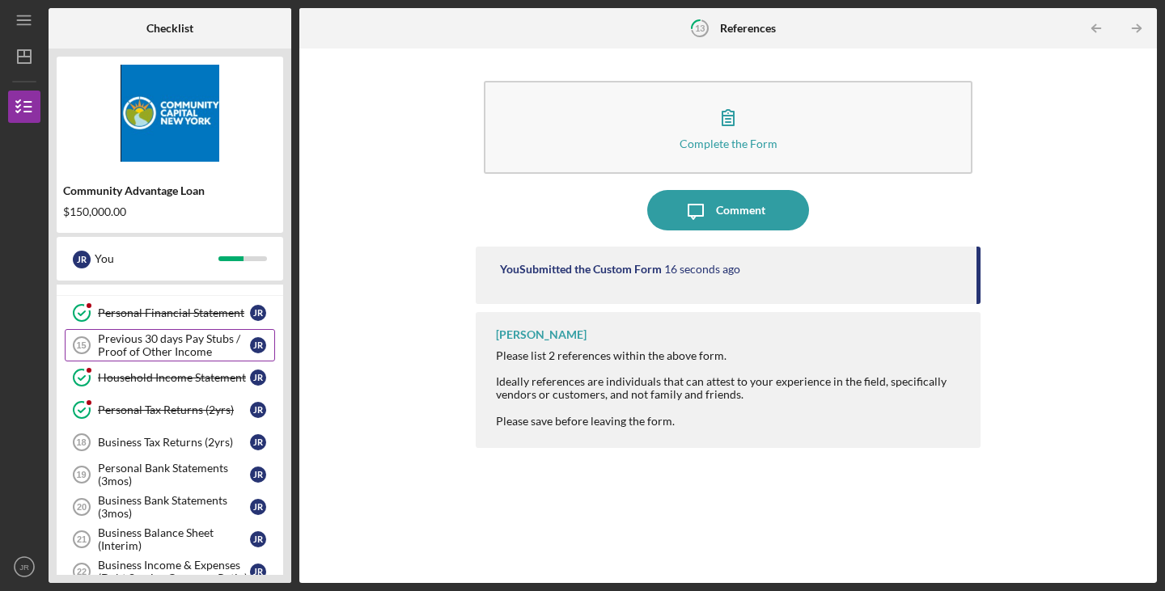
click at [193, 343] on div "Previous 30 days Pay Stubs / Proof of Other Income" at bounding box center [174, 346] width 152 height 26
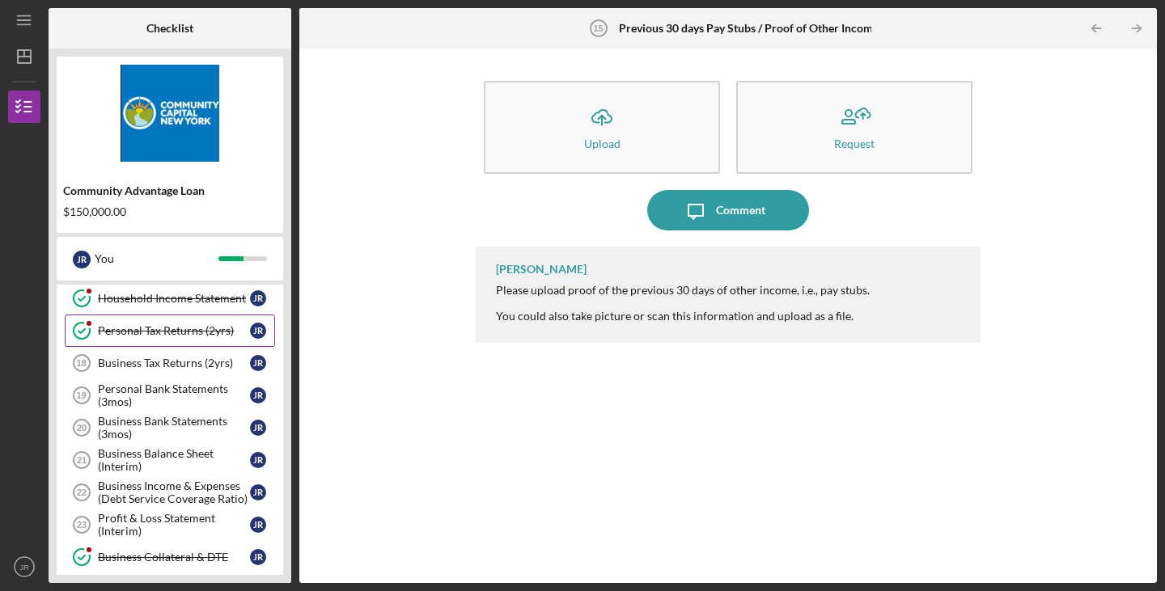
scroll to position [378, 0]
click at [184, 363] on div "Business Tax Returns (2yrs)" at bounding box center [174, 361] width 152 height 13
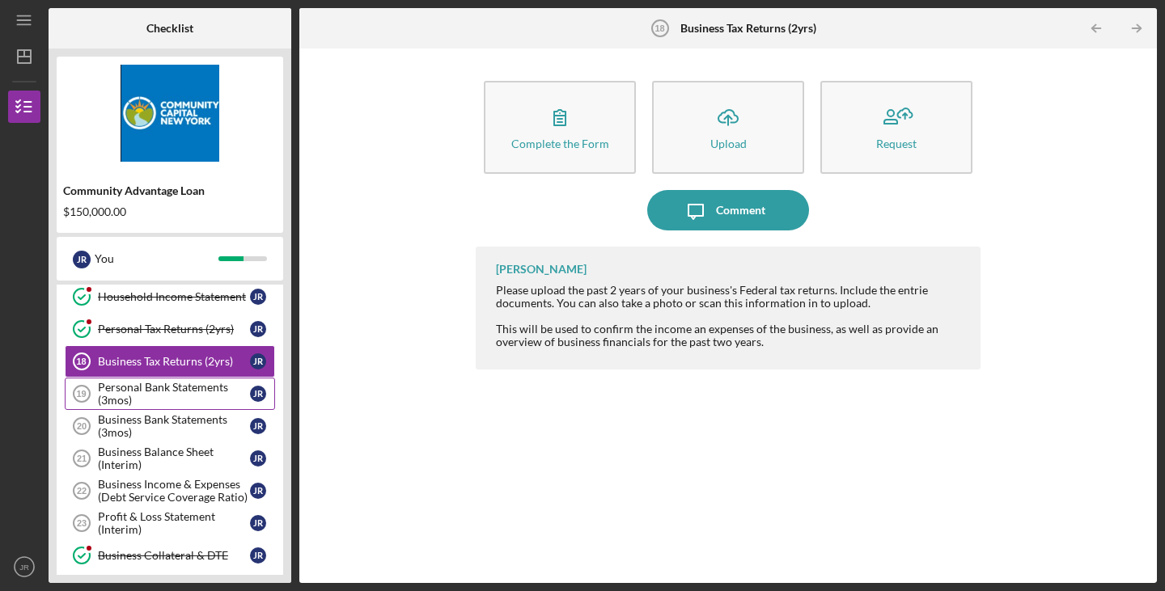
click at [187, 392] on div "Personal Bank Statements (3mos)" at bounding box center [174, 394] width 152 height 26
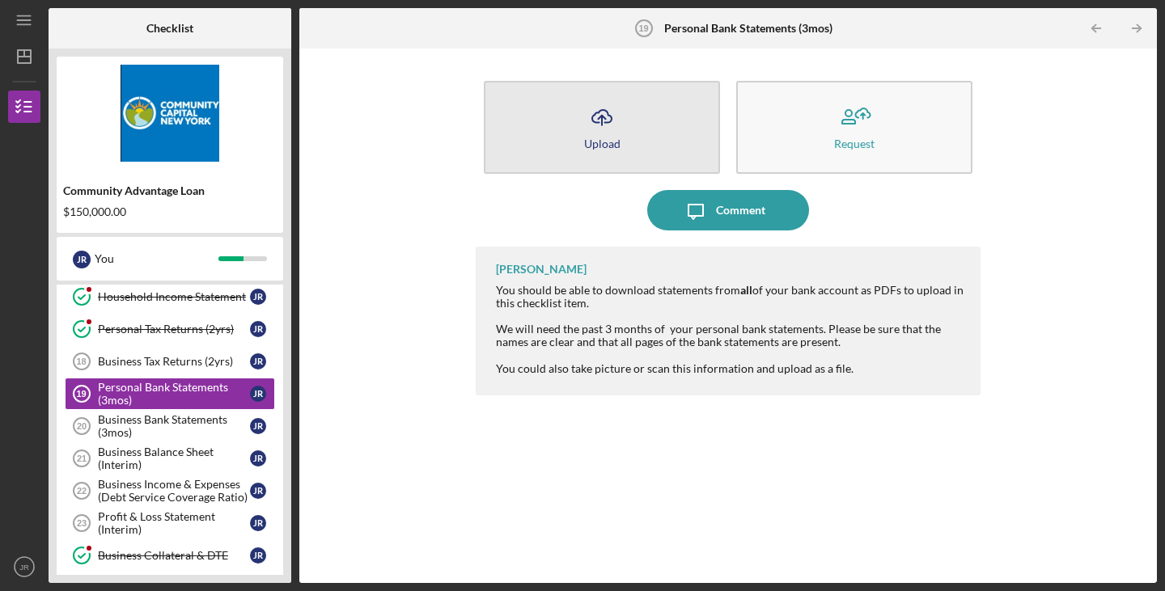
click at [575, 145] on button "Icon/Upload Upload" at bounding box center [602, 127] width 236 height 93
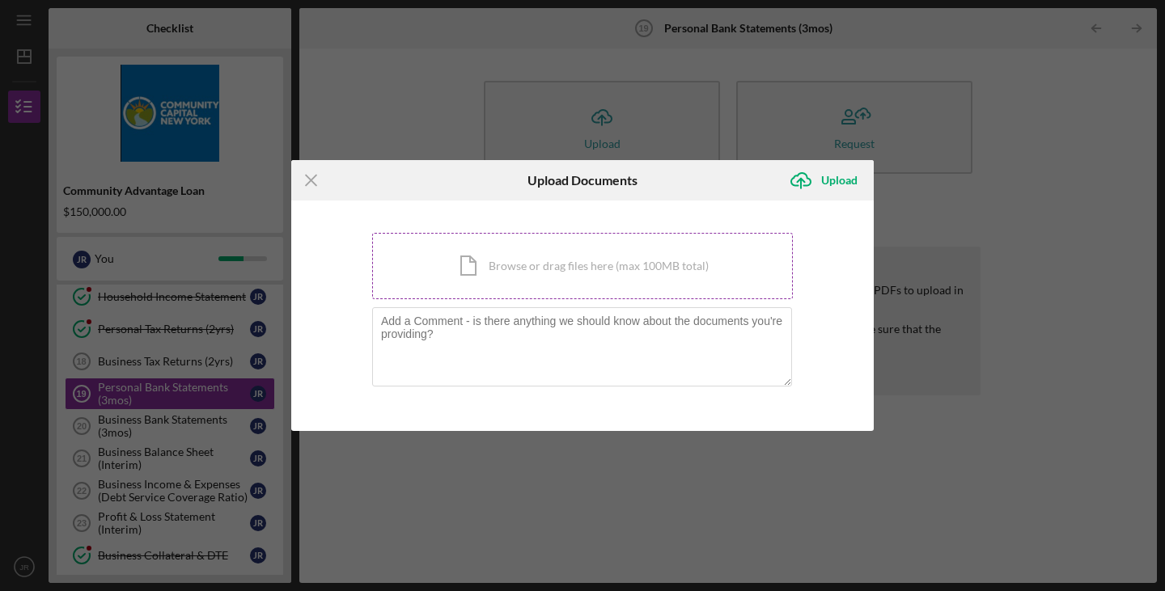
click at [586, 273] on div "Icon/Document Browse or drag files here (max 100MB total) Tap to choose files o…" at bounding box center [582, 266] width 421 height 66
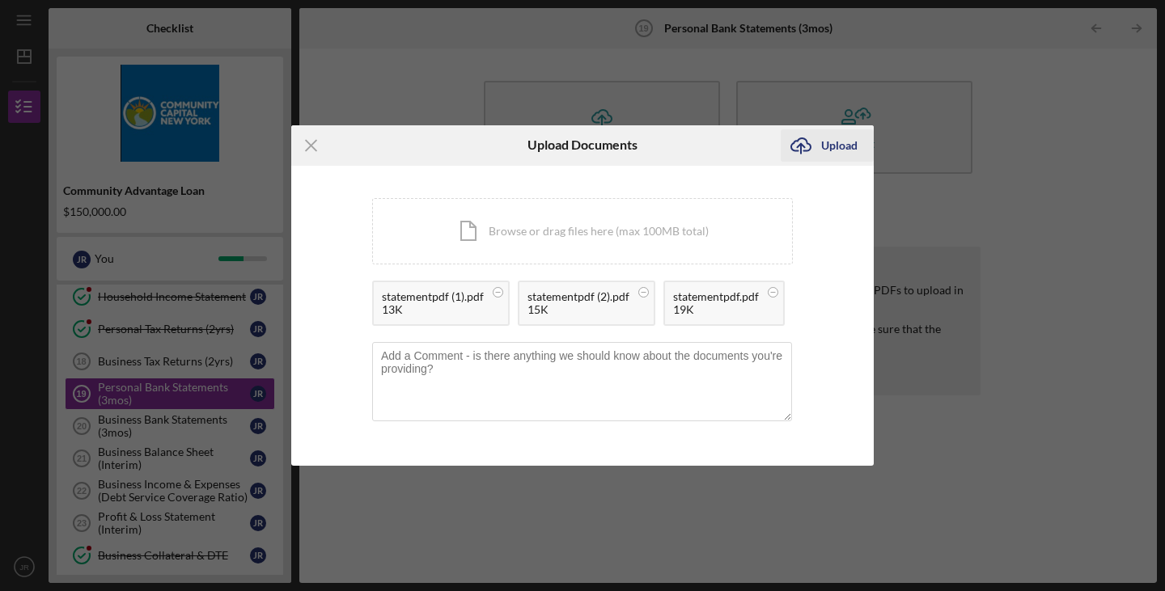
click at [825, 154] on div "Upload" at bounding box center [839, 145] width 36 height 32
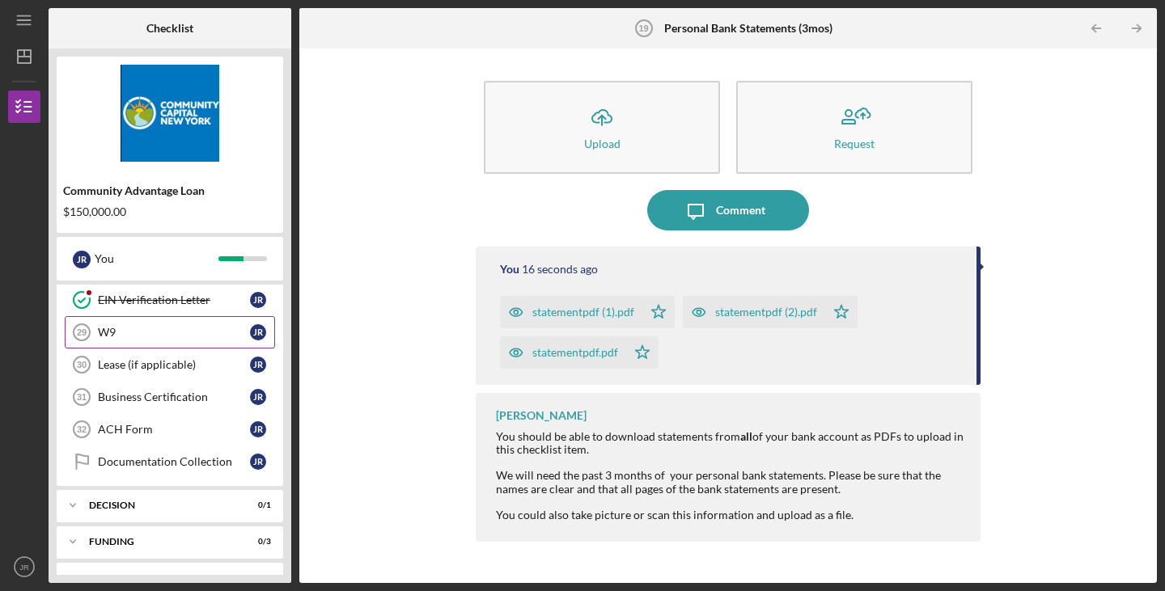
scroll to position [782, 0]
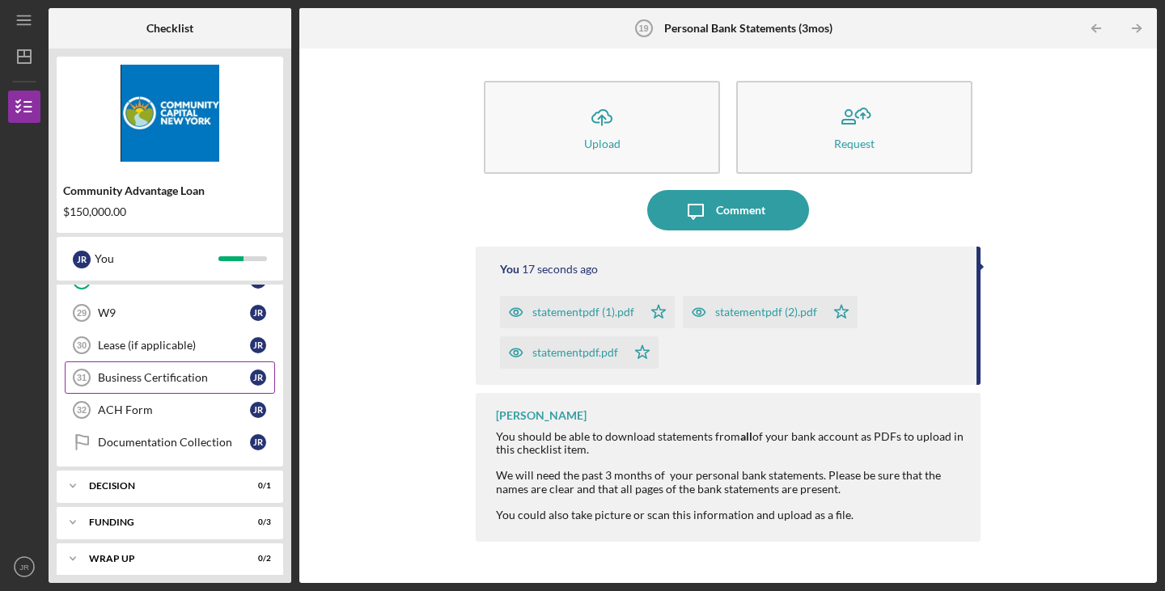
click at [194, 386] on link "Business Certification 31 Business Certification J R" at bounding box center [170, 378] width 210 height 32
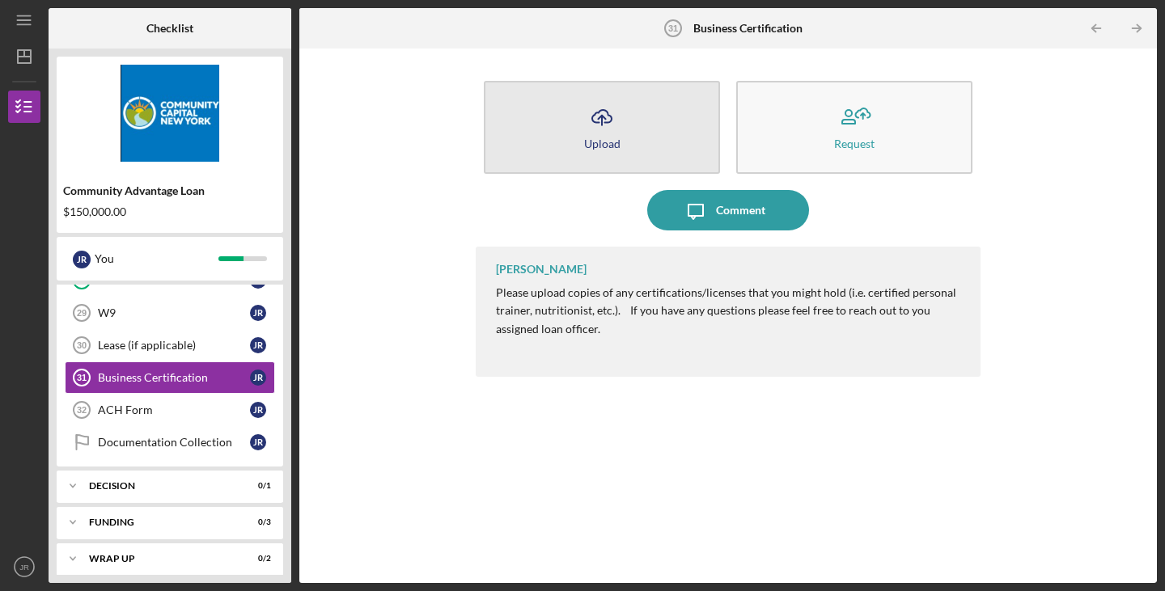
click at [596, 136] on button "Icon/Upload Upload" at bounding box center [602, 127] width 236 height 93
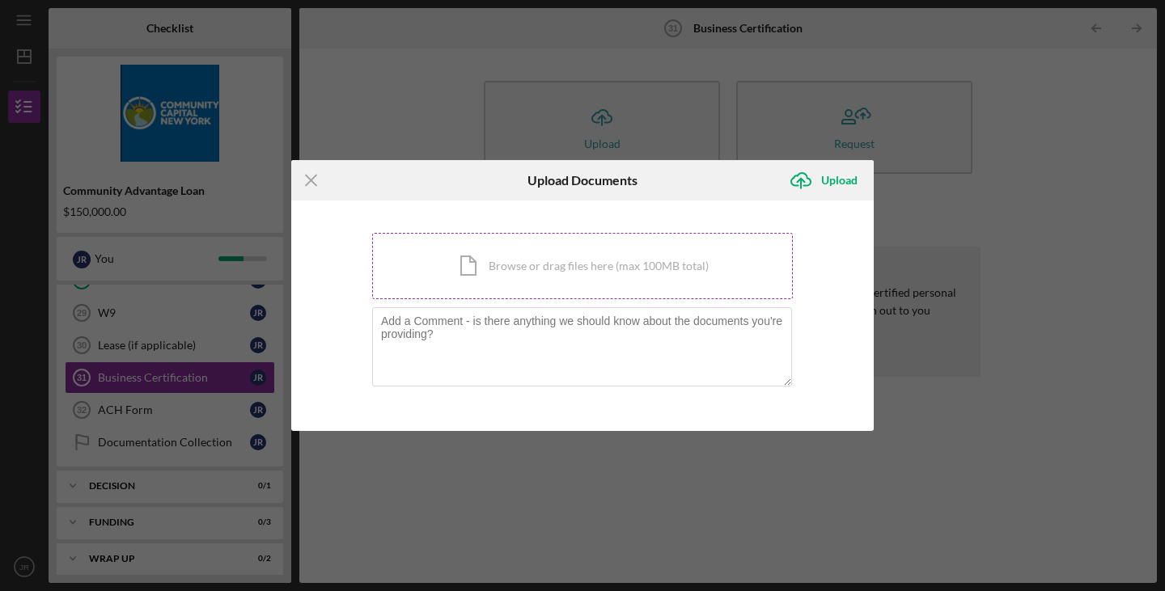
click at [574, 270] on div "Icon/Document Browse or drag files here (max 100MB total) Tap to choose files o…" at bounding box center [582, 266] width 421 height 66
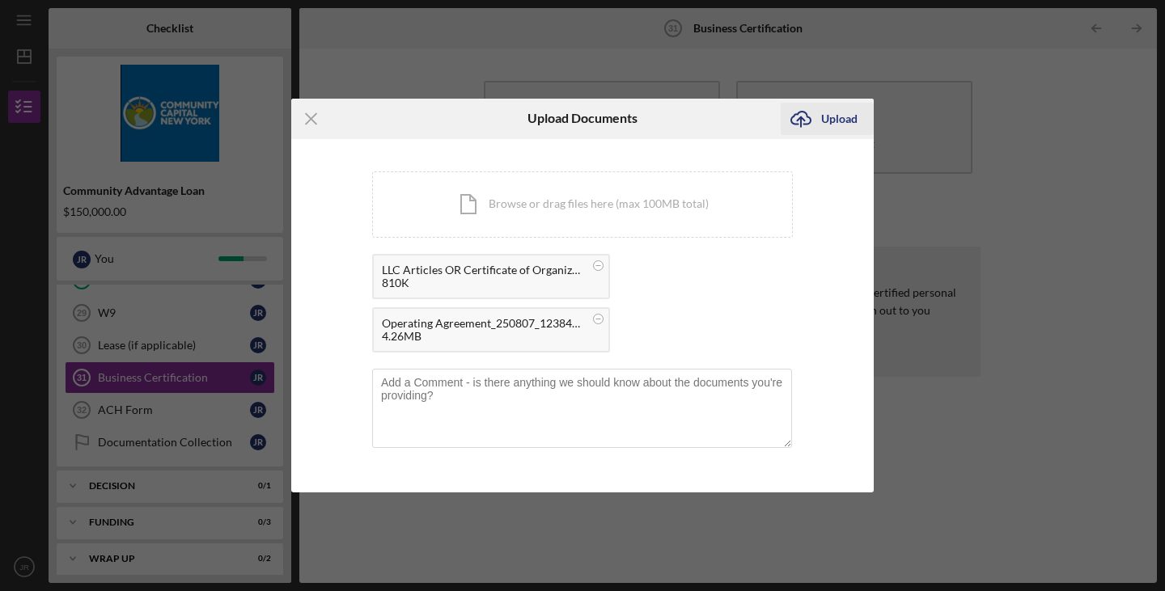
click at [835, 118] on div "Upload" at bounding box center [839, 119] width 36 height 32
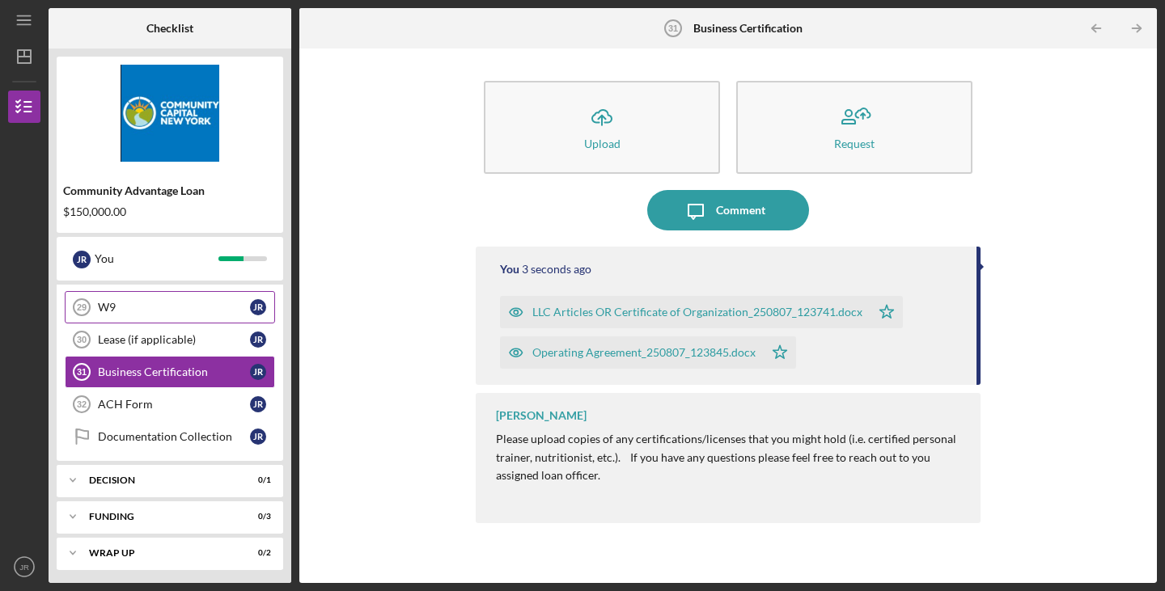
scroll to position [791, 0]
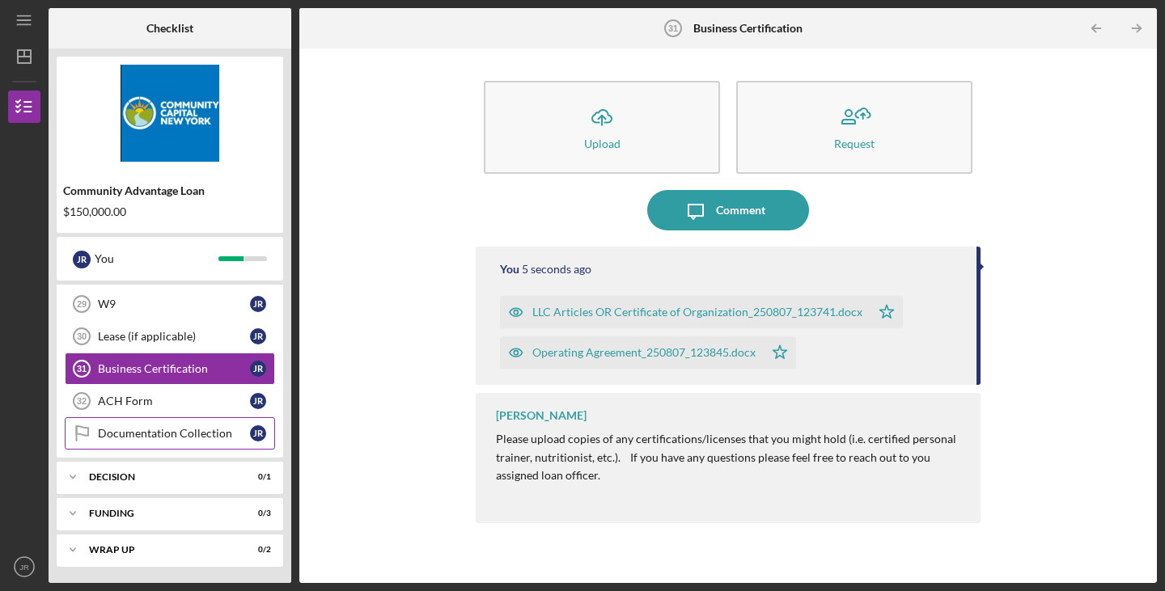
click at [209, 437] on div "Documentation Collection" at bounding box center [174, 433] width 152 height 13
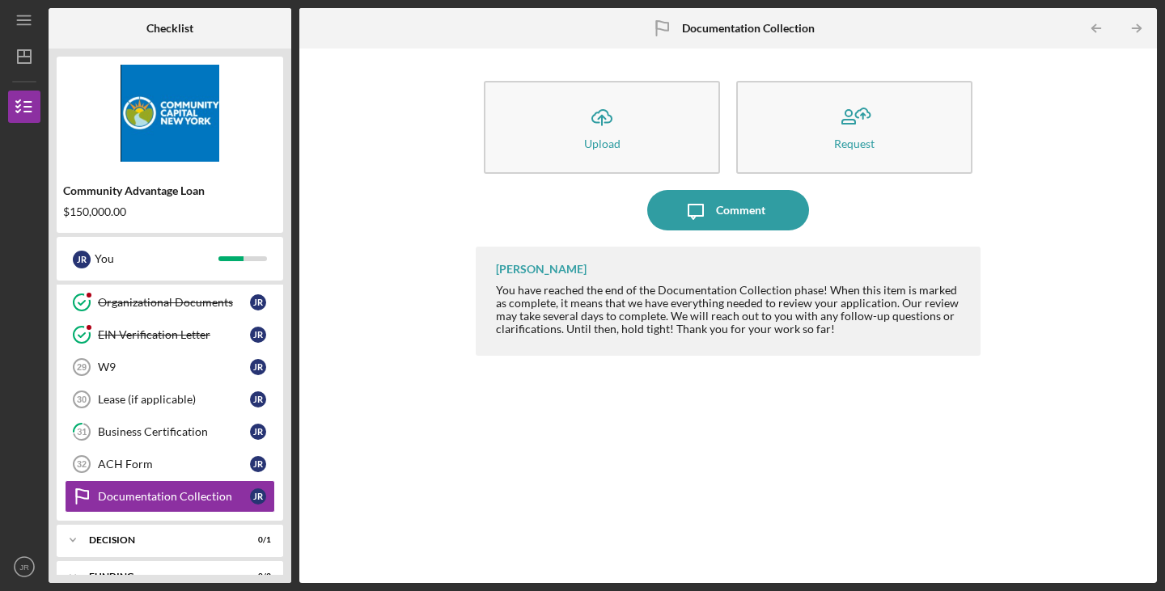
scroll to position [791, 0]
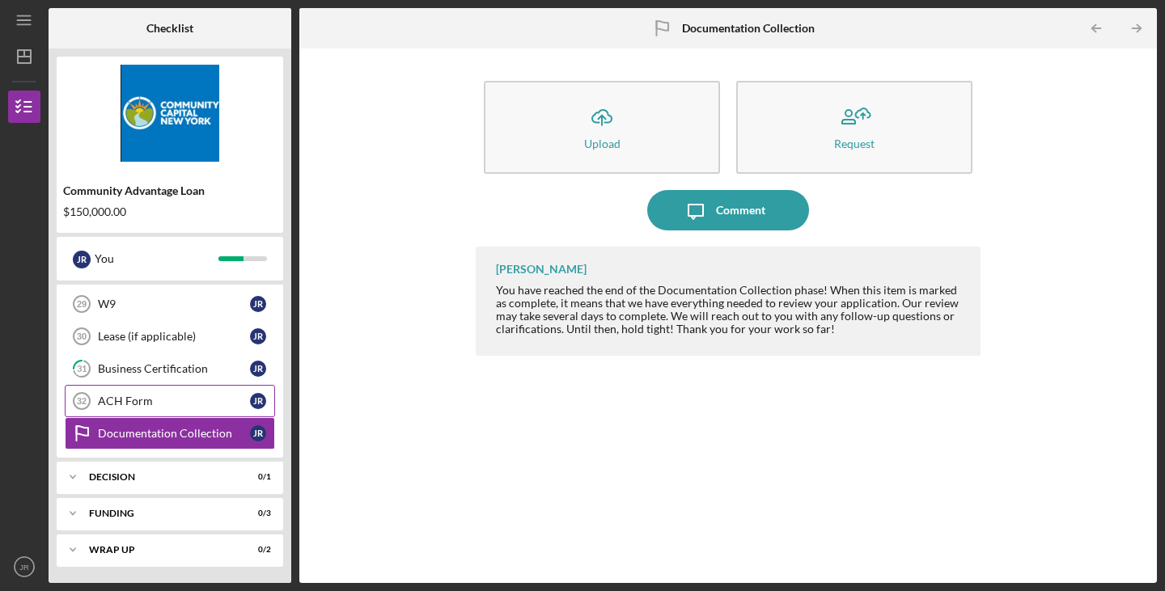
click at [205, 396] on div "ACH Form" at bounding box center [174, 401] width 152 height 13
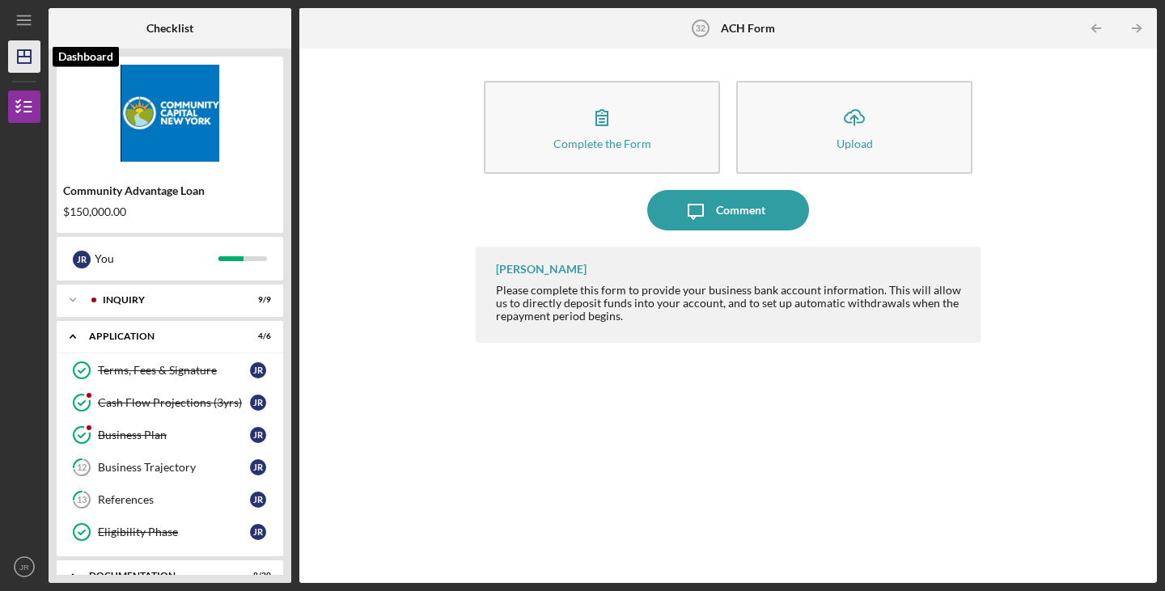
click at [27, 55] on icon "Icon/Dashboard" at bounding box center [24, 56] width 40 height 40
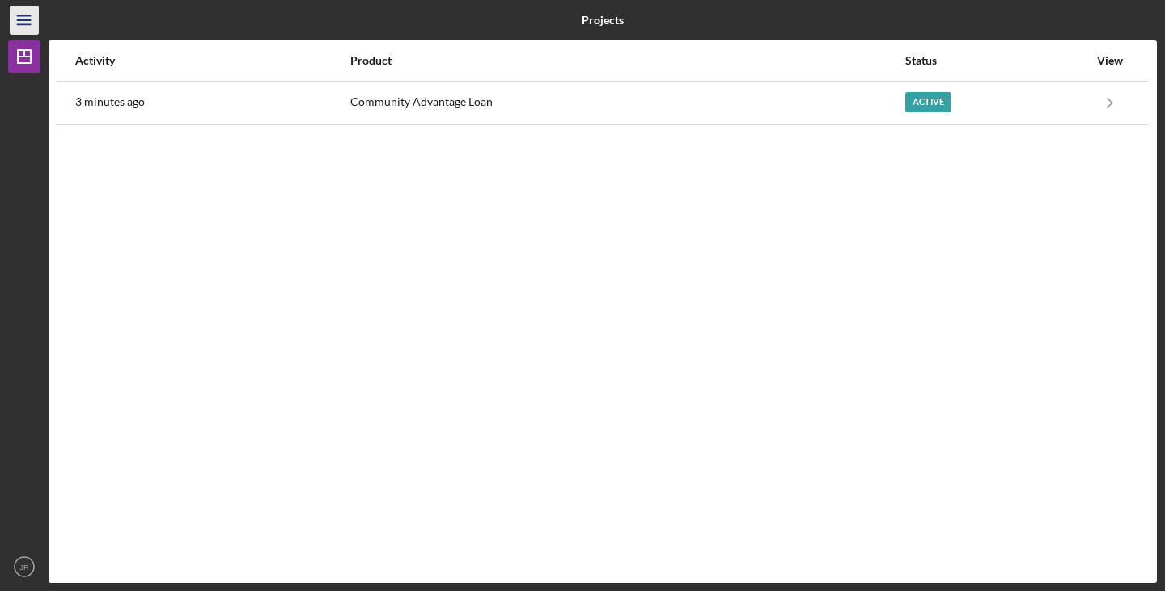
click at [24, 24] on line "button" at bounding box center [23, 24] width 13 height 0
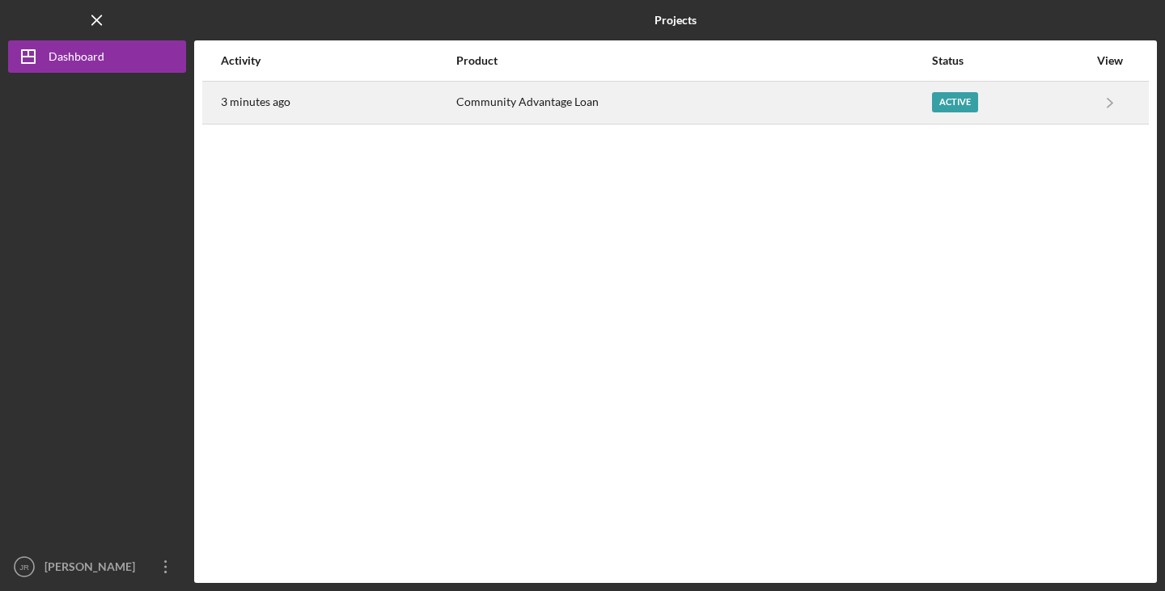
click at [362, 106] on div "3 minutes ago" at bounding box center [338, 103] width 234 height 40
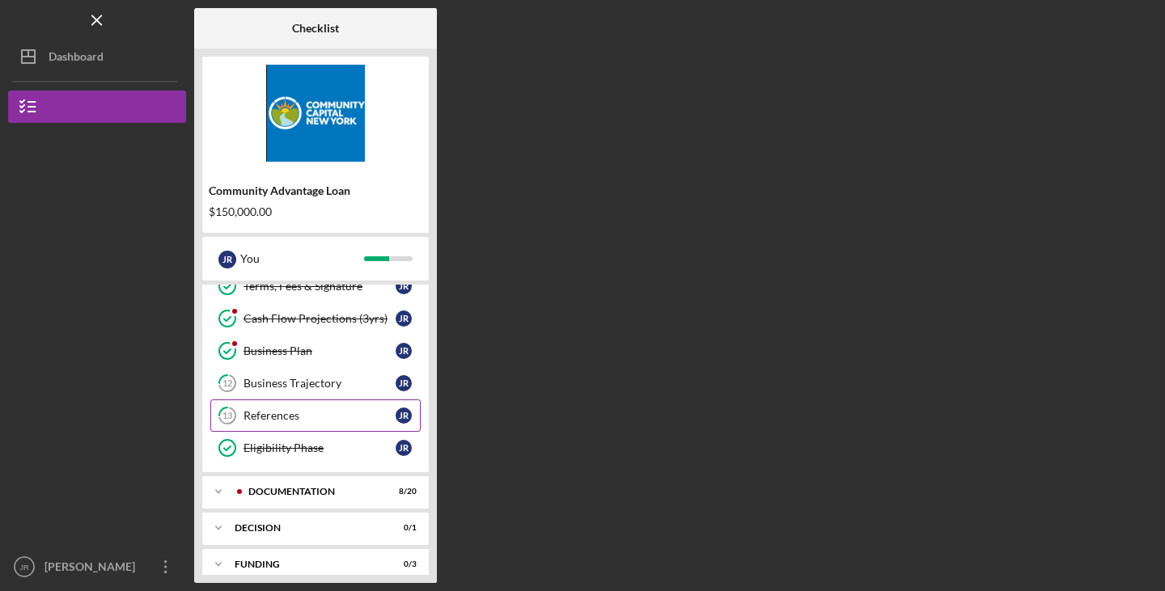
scroll to position [135, 0]
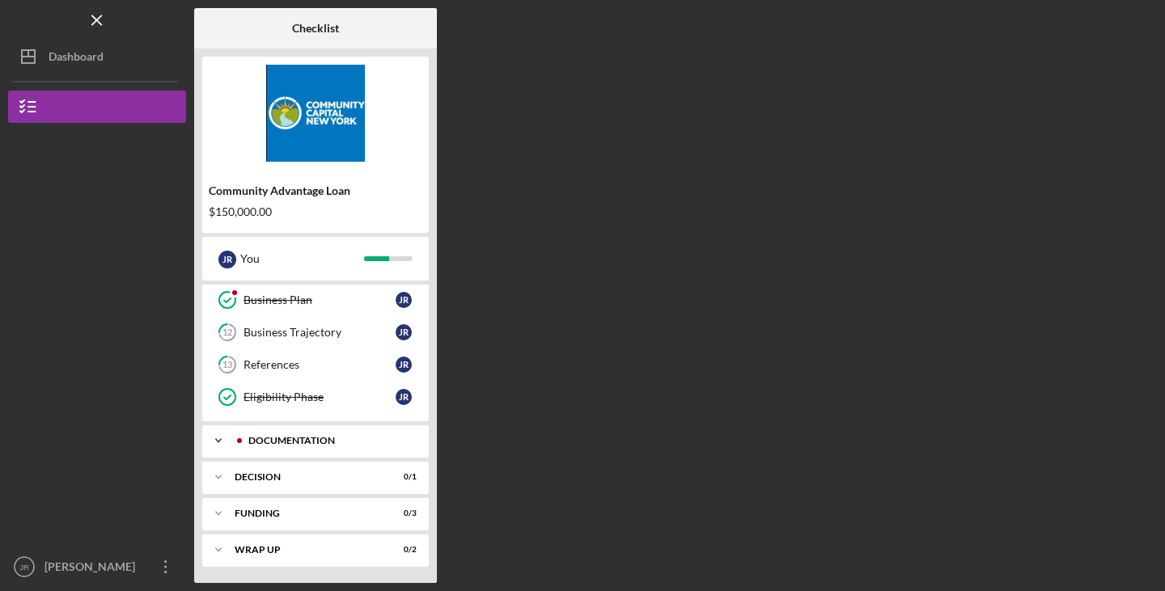
click at [350, 452] on div "Icon/Expander Documentation 8 / 20" at bounding box center [315, 441] width 227 height 32
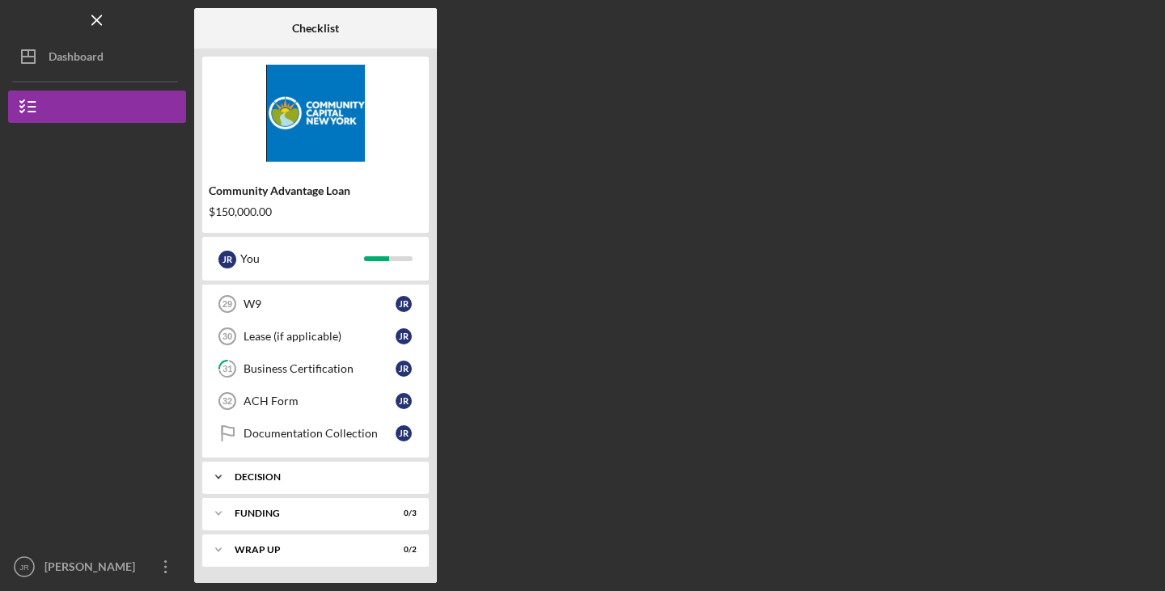
scroll to position [710, 0]
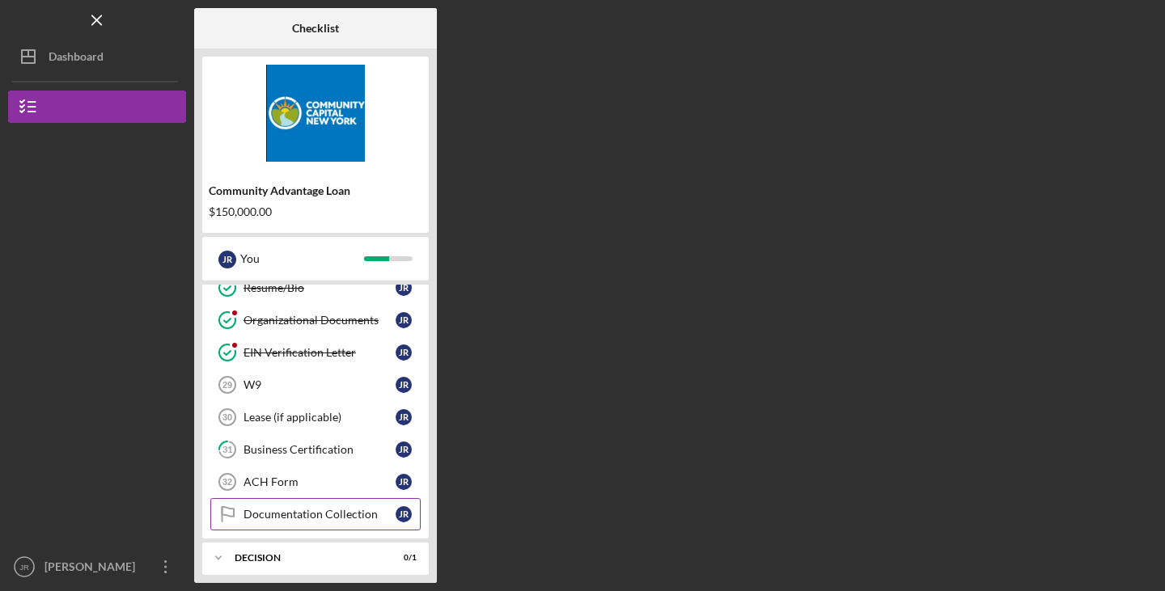
click at [329, 514] on div "Documentation Collection" at bounding box center [320, 514] width 152 height 13
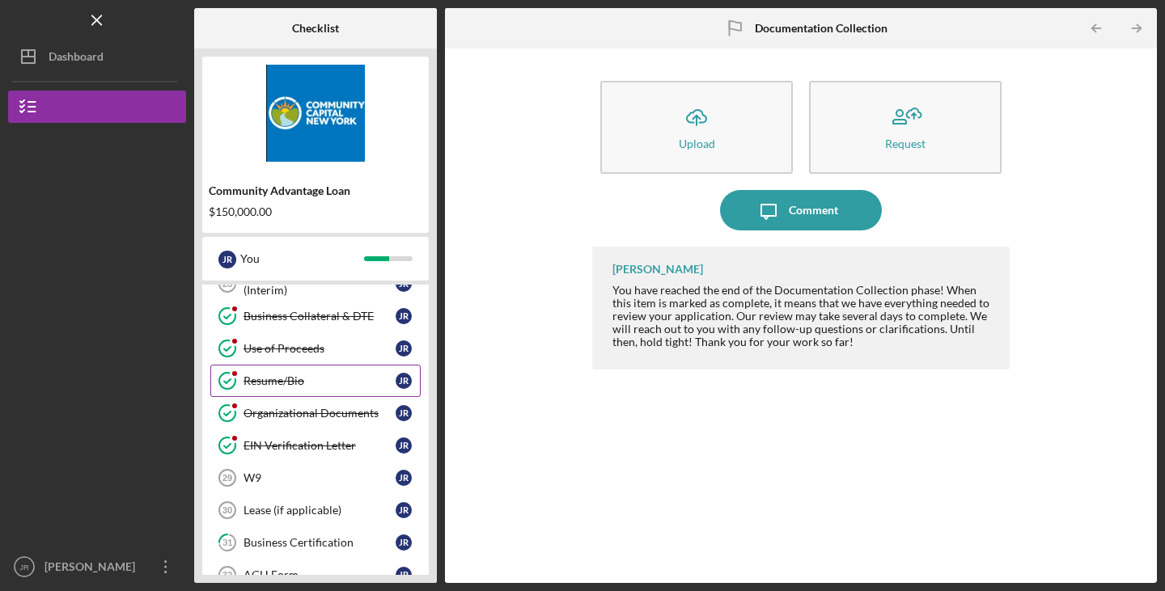
scroll to position [710, 0]
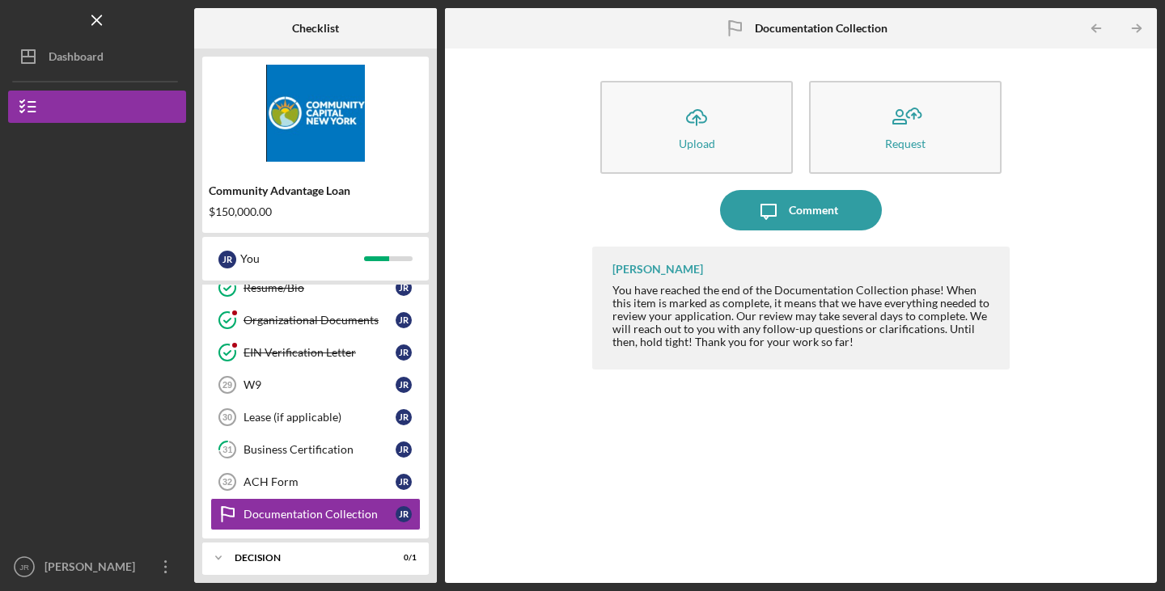
click at [490, 282] on div "Icon/Upload Upload Request Icon/Message Comment [PERSON_NAME] You have reached …" at bounding box center [801, 316] width 696 height 519
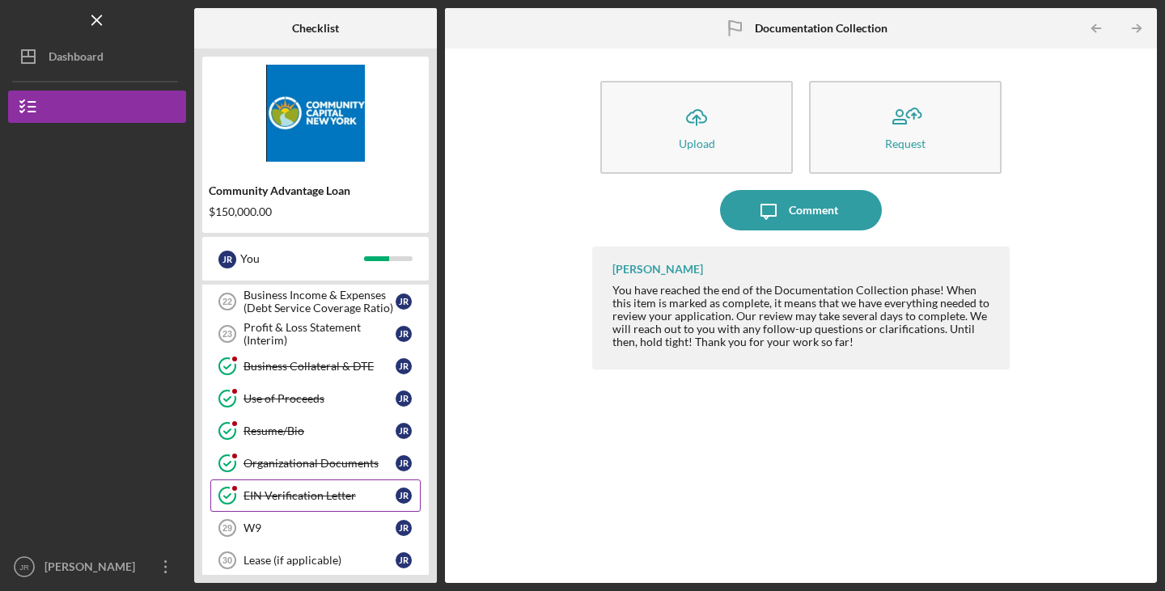
scroll to position [549, 0]
